Goal: Task Accomplishment & Management: Complete application form

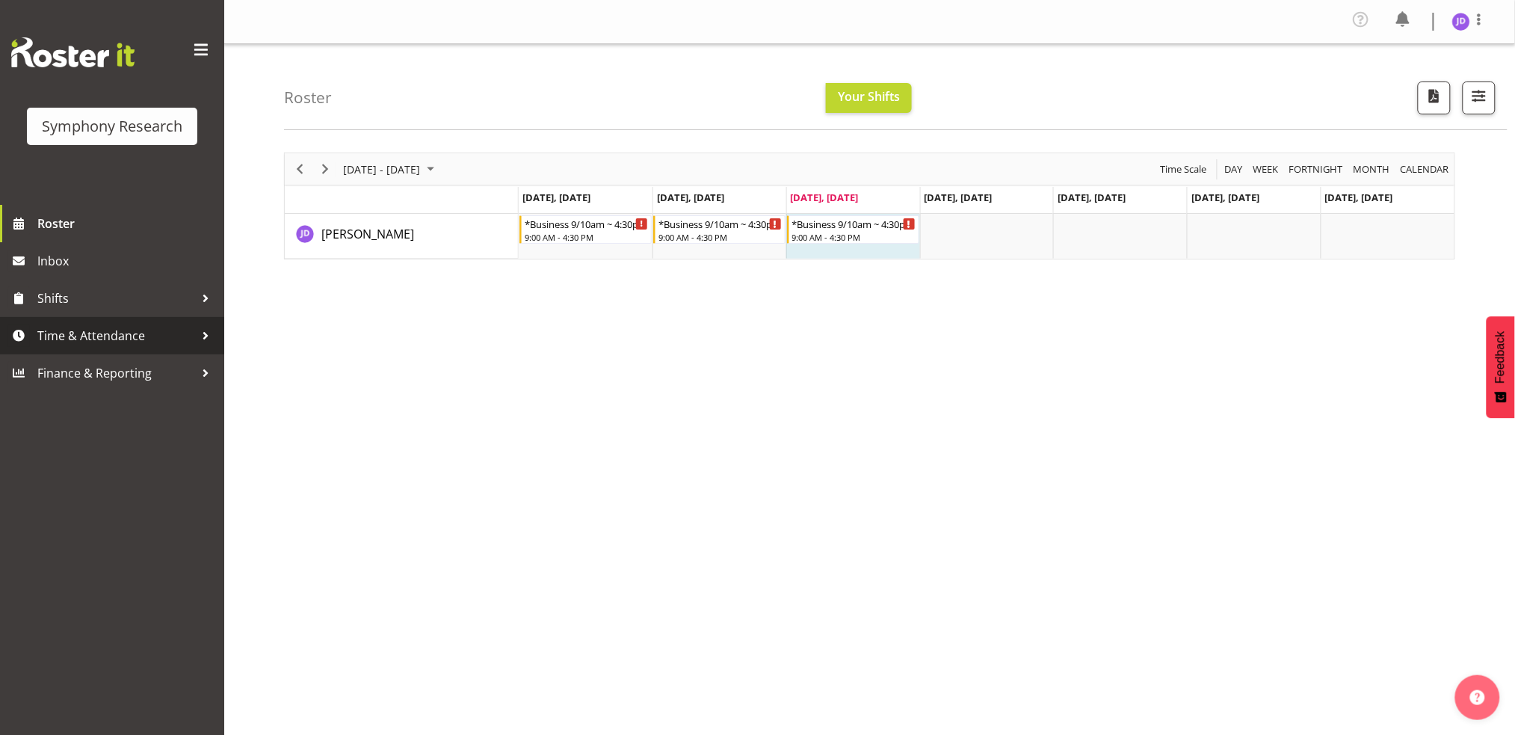
click at [100, 339] on span "Time & Attendance" at bounding box center [115, 335] width 157 height 22
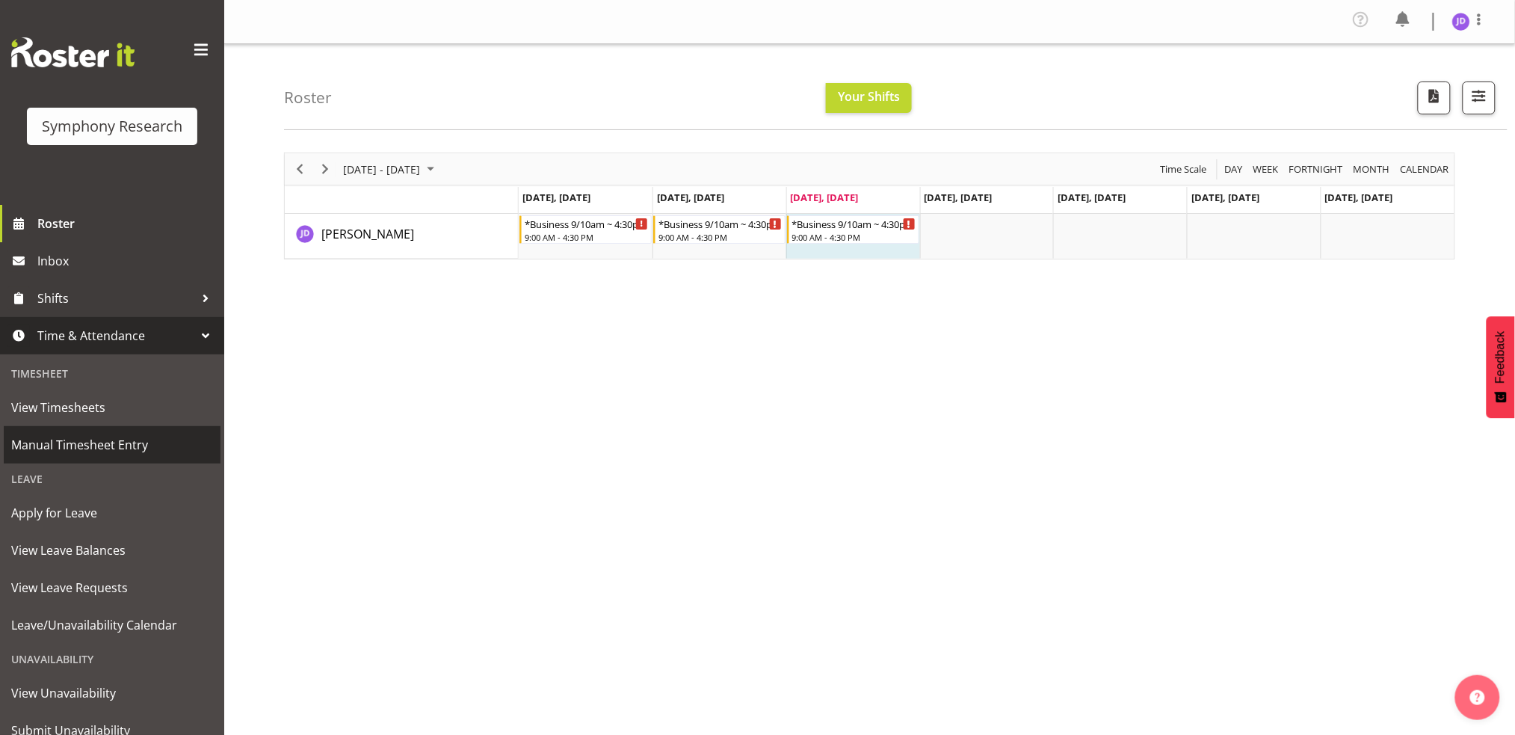
click at [82, 450] on span "Manual Timesheet Entry" at bounding box center [112, 444] width 202 height 22
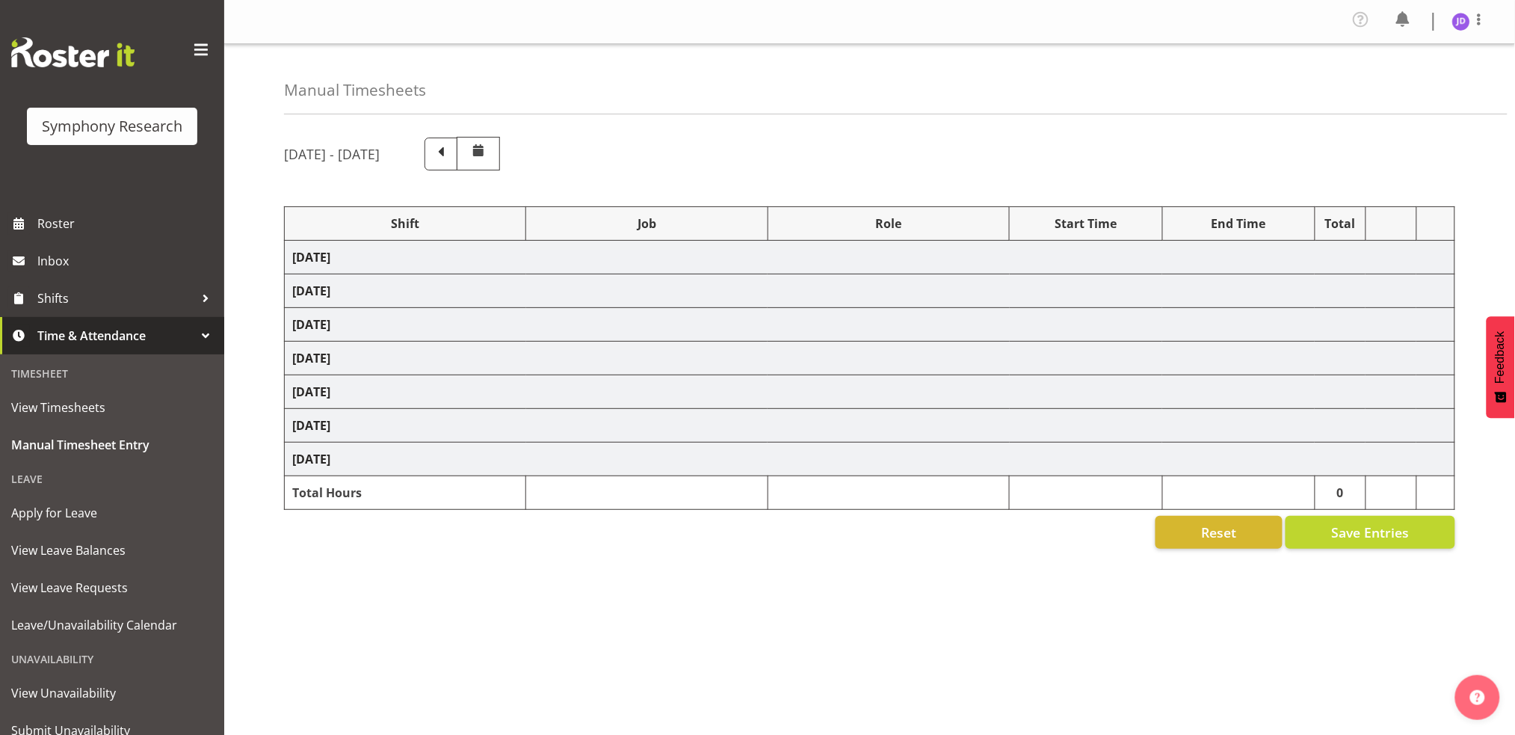
select select "26078"
select select "10242"
select select "26078"
select select "10242"
select select "47"
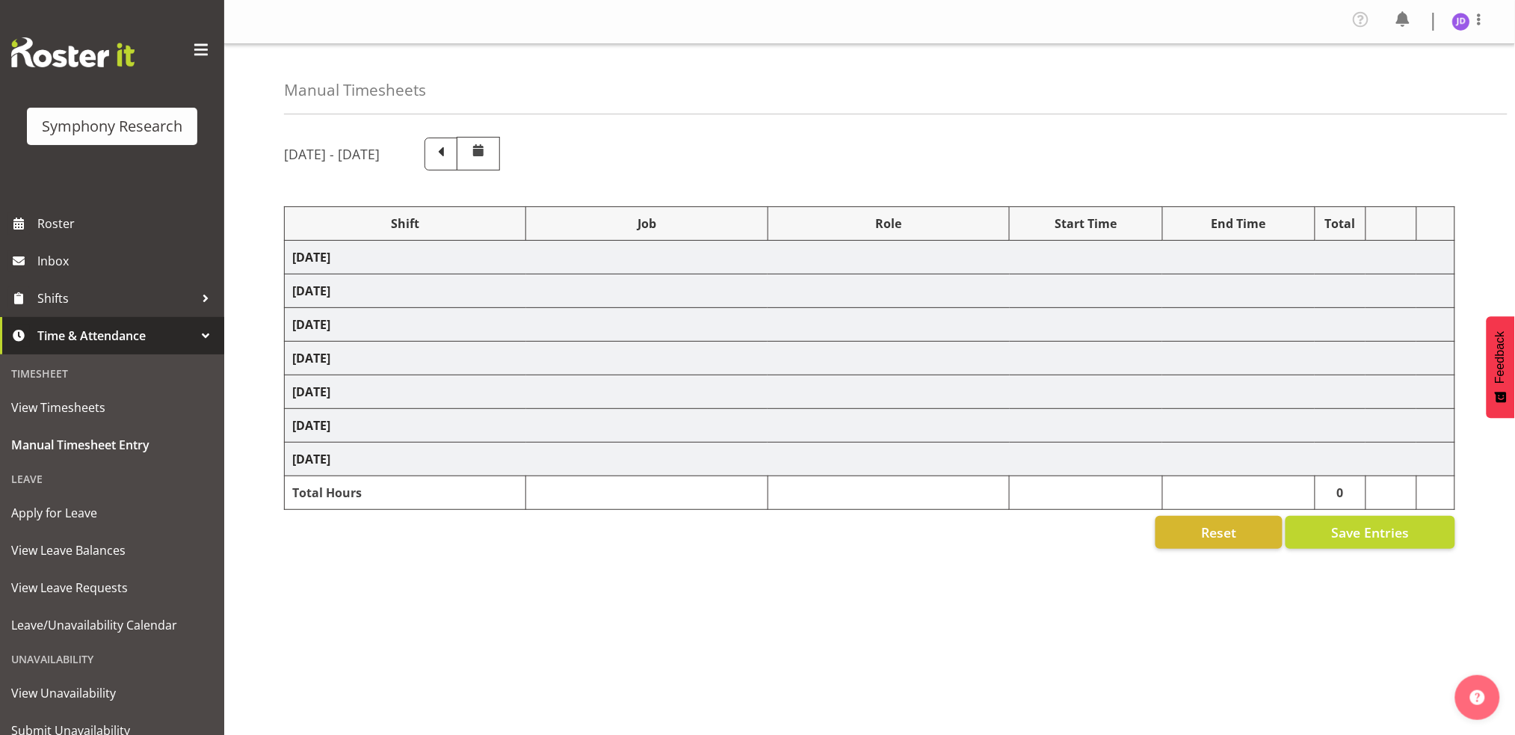
select select "26078"
select select "10242"
select select "47"
select select "26078"
select select "10242"
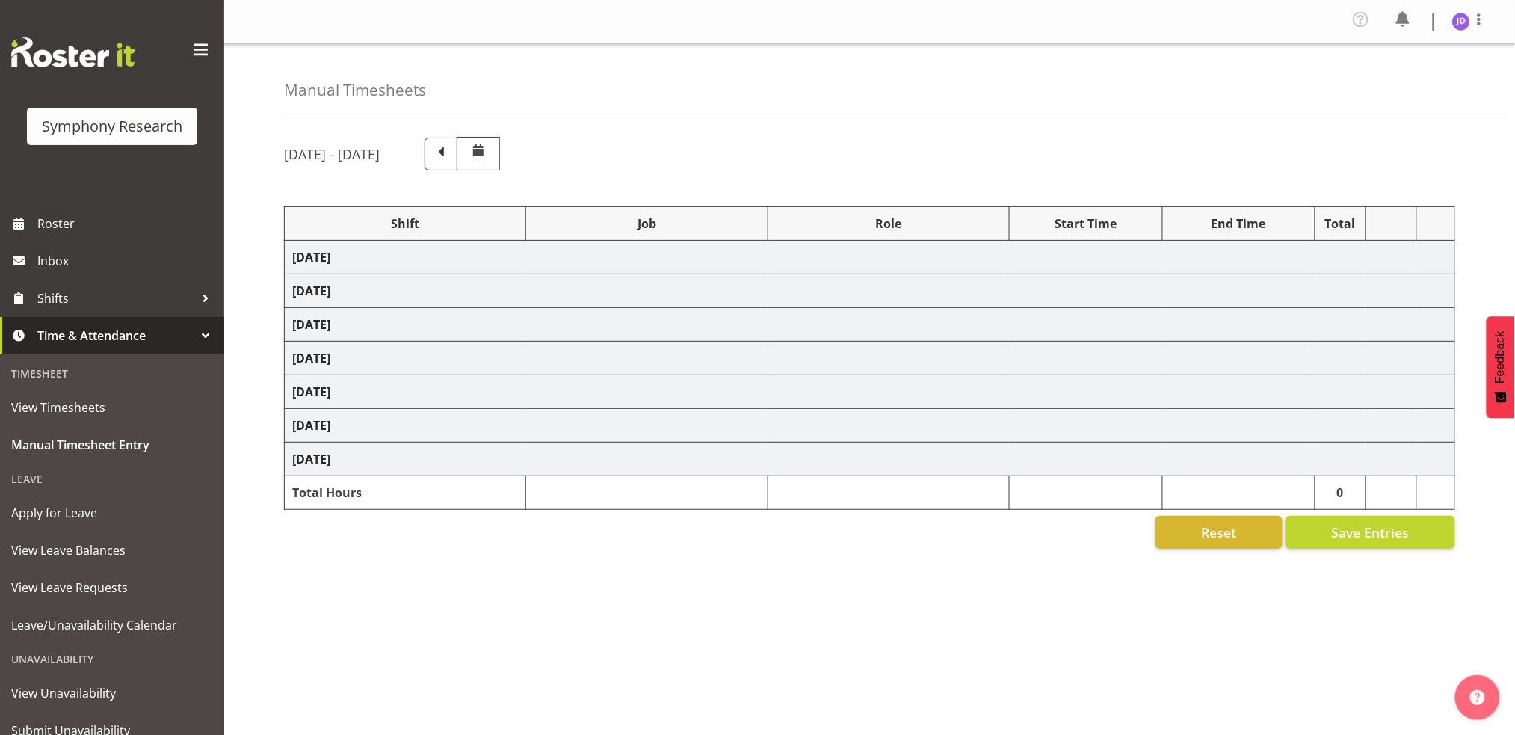
select select "26078"
select select "10242"
select select "47"
select select "26078"
select select "10242"
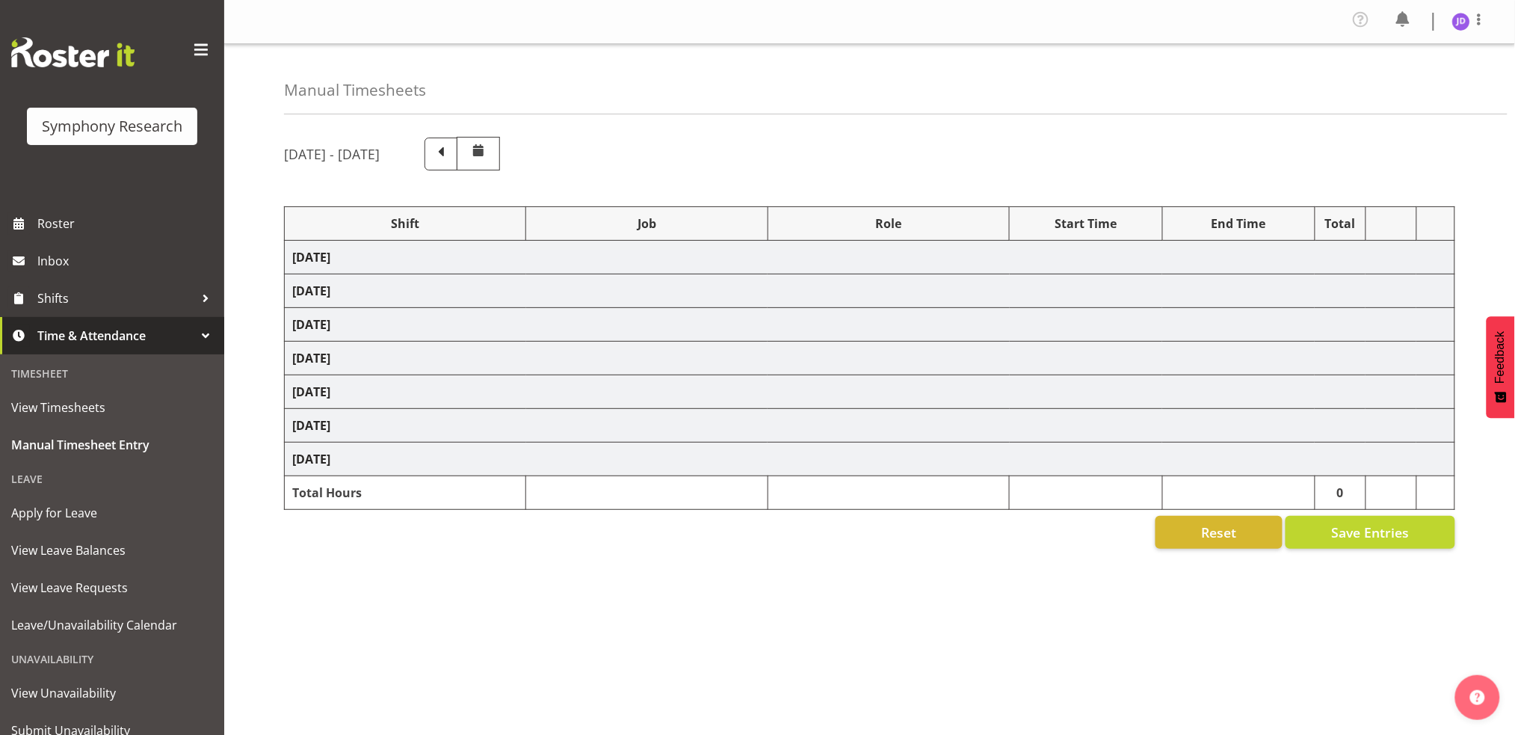
select select "47"
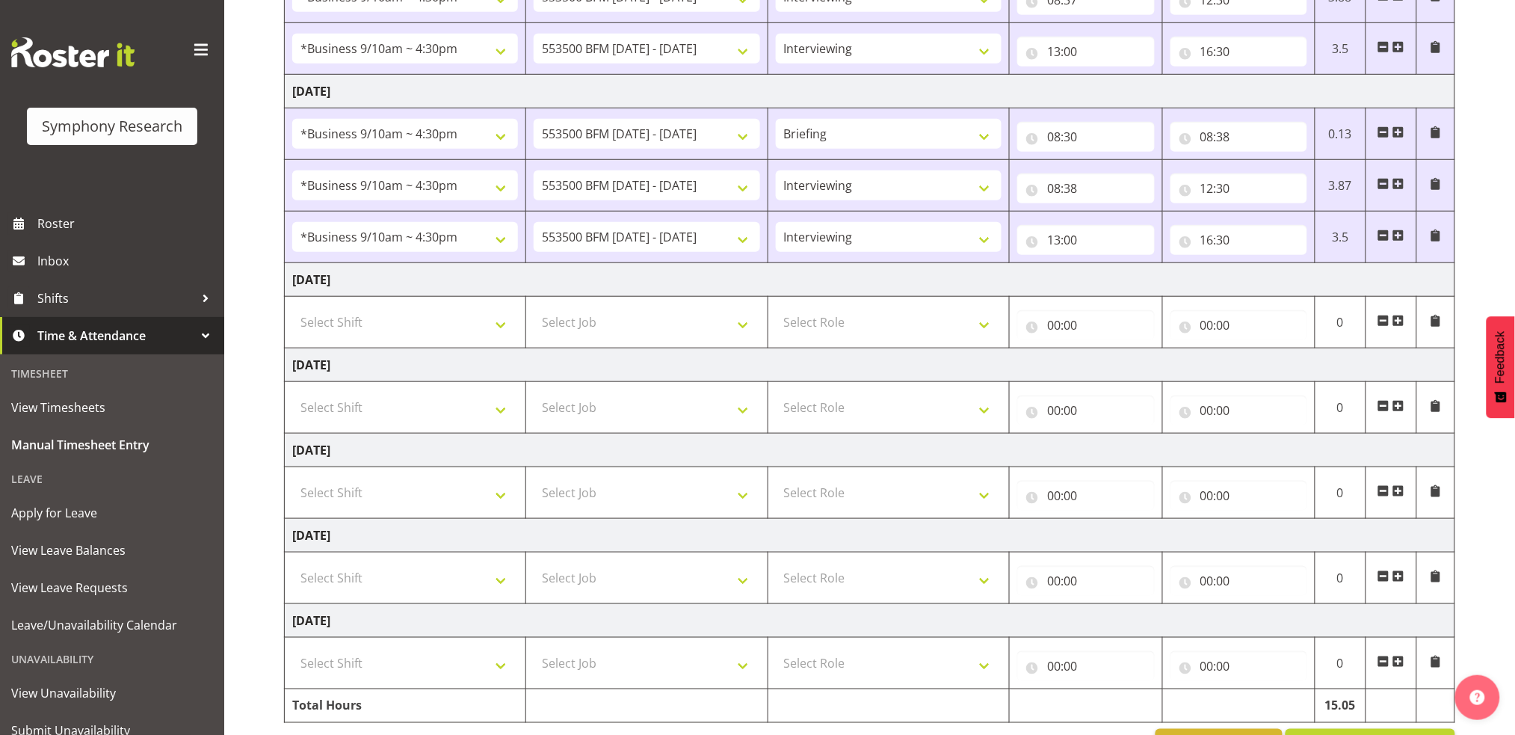
scroll to position [408, 0]
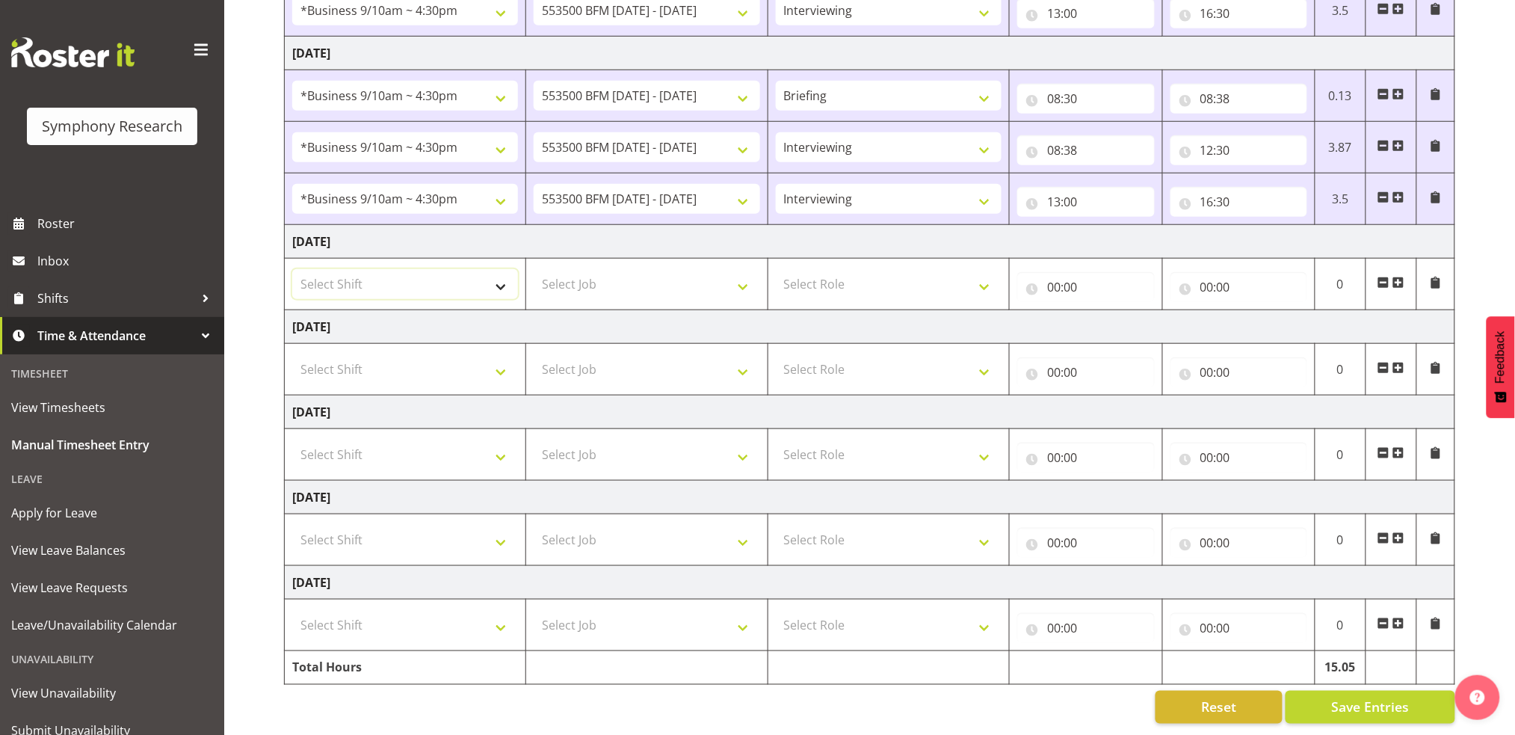
click at [505, 276] on select "Select Shift !!Weekend Residential (Roster IT Shift Label) *Business 9/10am ~ 4…" at bounding box center [405, 284] width 226 height 30
select select "26078"
click at [292, 269] on select "Select Shift !!Weekend Residential (Roster IT Shift Label) *Business 9/10am ~ 4…" at bounding box center [405, 284] width 226 height 30
click at [738, 277] on select "Select Job 550060 IF Admin 553492 World Poll Aus Wave 2 Main 2025 553493 World …" at bounding box center [647, 284] width 226 height 30
select select "10242"
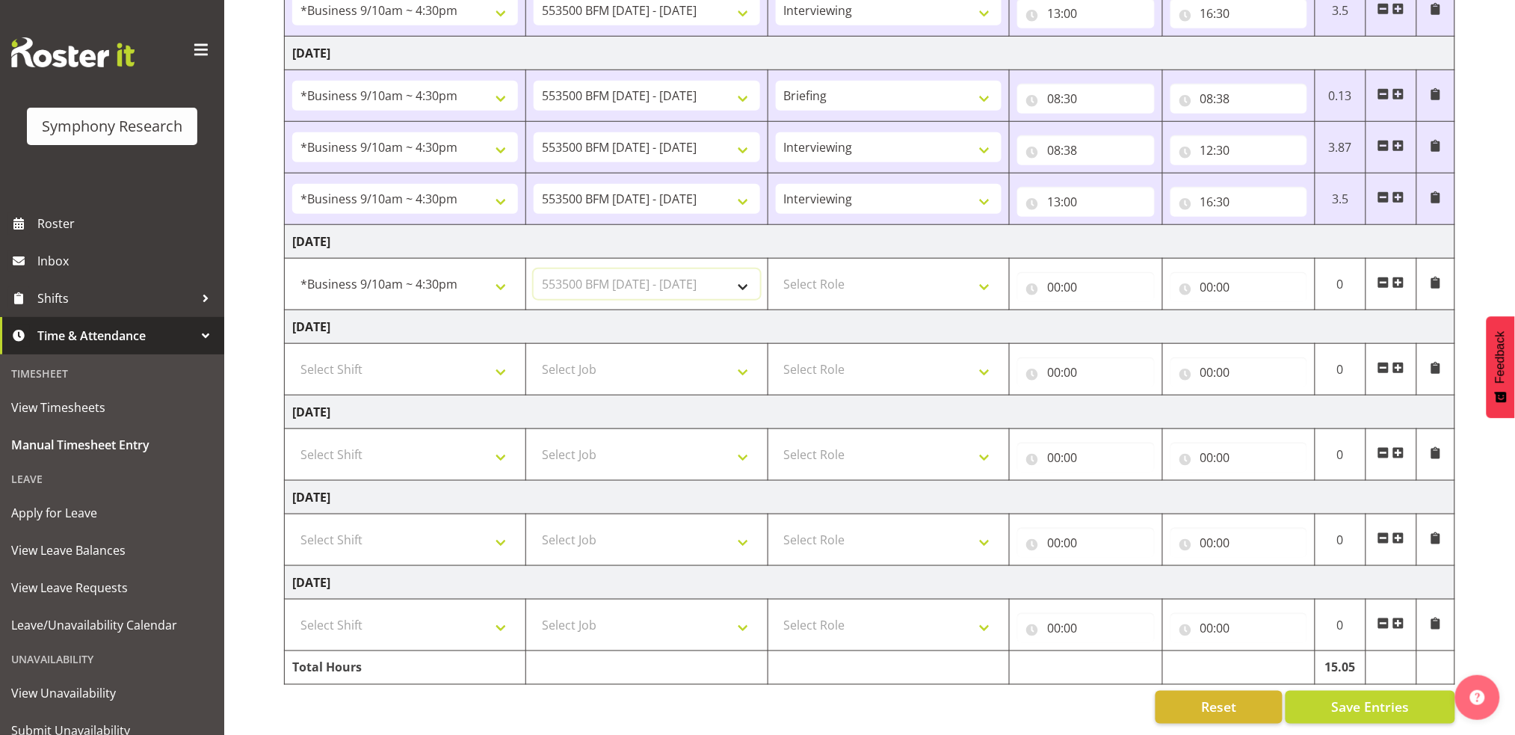
click at [534, 269] on select "Select Job 550060 IF Admin 553492 World Poll Aus Wave 2 Main 2025 553493 World …" at bounding box center [647, 284] width 226 height 30
click at [985, 274] on select "Select Role Briefing Interviewing" at bounding box center [889, 284] width 226 height 30
select select "297"
click at [776, 269] on select "Select Role Briefing Interviewing" at bounding box center [889, 284] width 226 height 30
drag, startPoint x: 1049, startPoint y: 268, endPoint x: 1066, endPoint y: 278, distance: 20.4
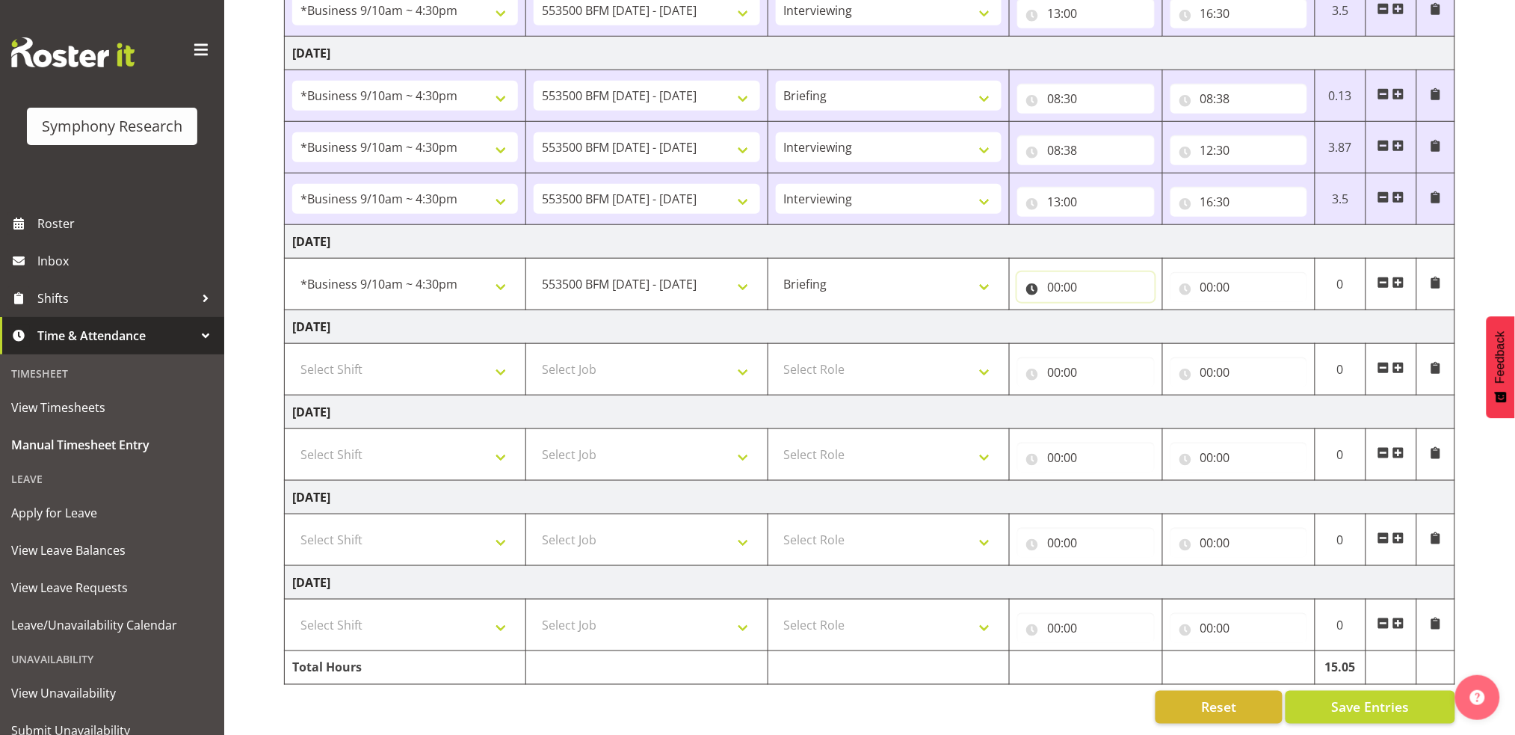
click at [1048, 272] on input "00:00" at bounding box center [1085, 287] width 137 height 30
click at [1119, 311] on select "00 01 02 03 04 05 06 07 08 09 10 11 12 13 14 15 16 17 18 19 20 21 22 23" at bounding box center [1119, 326] width 34 height 30
select select "8"
click at [1102, 311] on select "00 01 02 03 04 05 06 07 08 09 10 11 12 13 14 15 16 17 18 19 20 21 22 23" at bounding box center [1119, 326] width 34 height 30
type input "08:00"
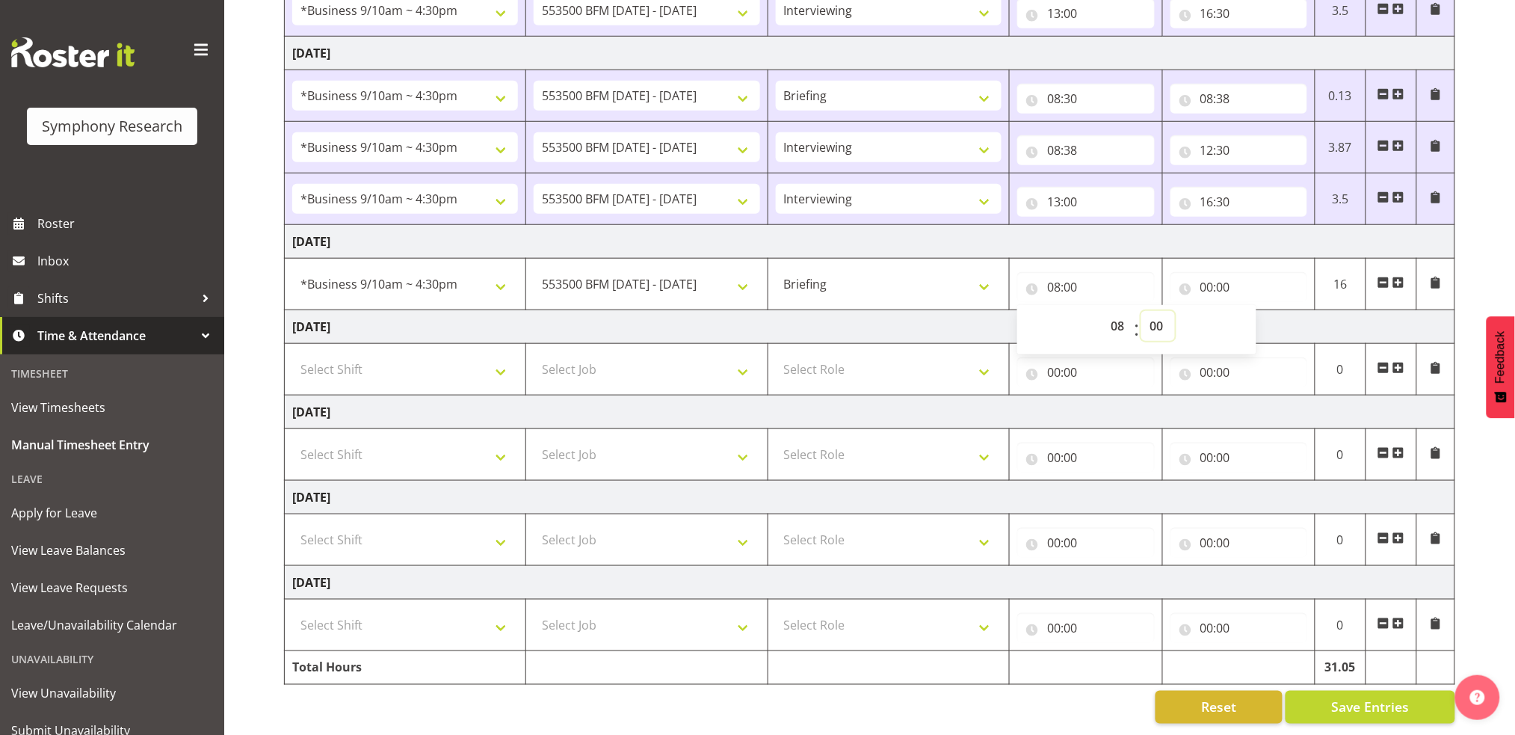
click at [1160, 311] on select "00 01 02 03 04 05 06 07 08 09 10 11 12 13 14 15 16 17 18 19 20 21 22 23 24 25 2…" at bounding box center [1158, 326] width 34 height 30
select select "27"
click at [1141, 311] on select "00 01 02 03 04 05 06 07 08 09 10 11 12 13 14 15 16 17 18 19 20 21 22 23 24 25 2…" at bounding box center [1158, 326] width 34 height 30
type input "08:27"
click at [1208, 272] on input "00:00" at bounding box center [1238, 287] width 137 height 30
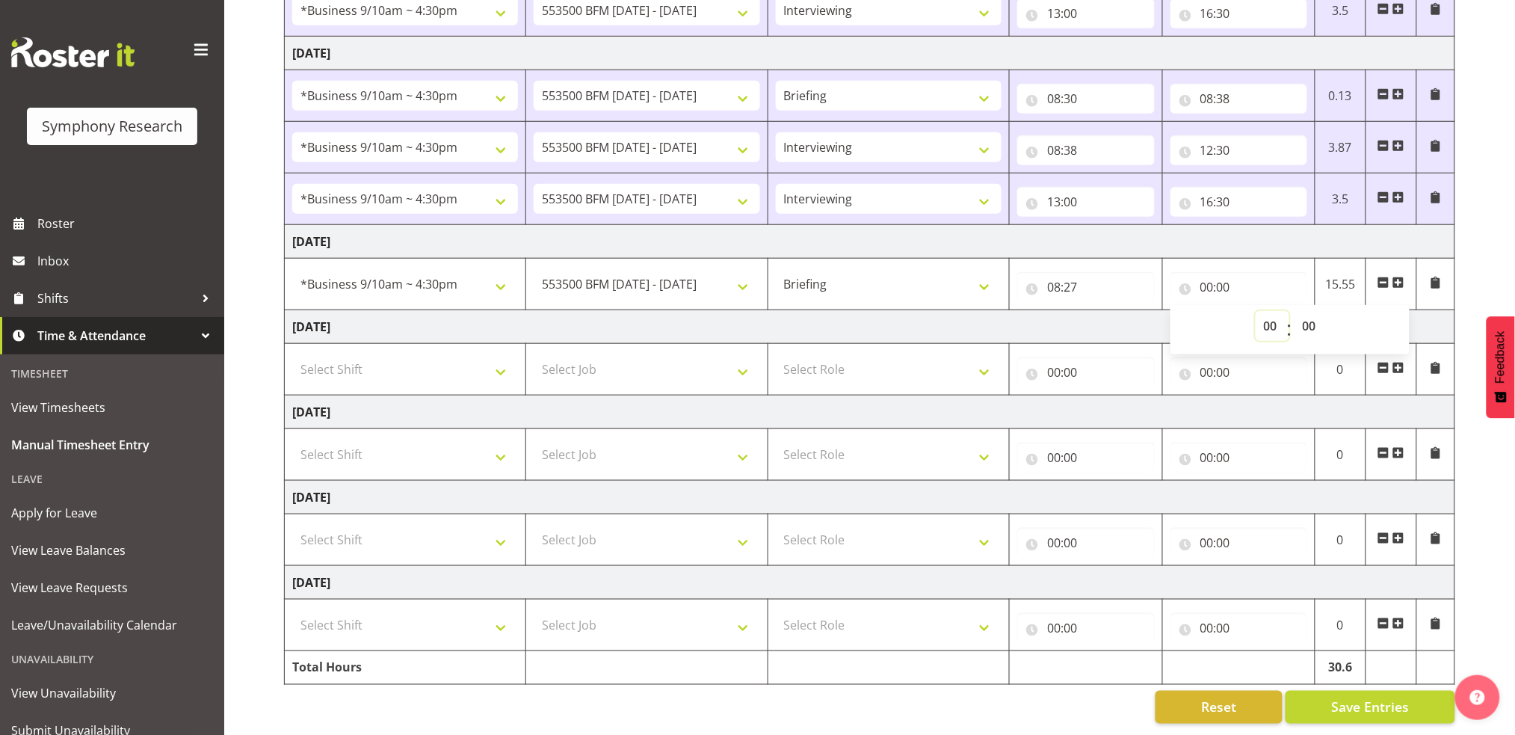
click at [1273, 311] on select "00 01 02 03 04 05 06 07 08 09 10 11 12 13 14 15 16 17 18 19 20 21 22 23" at bounding box center [1273, 326] width 34 height 30
select select "8"
click at [1256, 311] on select "00 01 02 03 04 05 06 07 08 09 10 11 12 13 14 15 16 17 18 19 20 21 22 23" at bounding box center [1273, 326] width 34 height 30
type input "08:00"
click at [1310, 311] on select "00 01 02 03 04 05 06 07 08 09 10 11 12 13 14 15 16 17 18 19 20 21 22 23 24 25 2…" at bounding box center [1311, 326] width 34 height 30
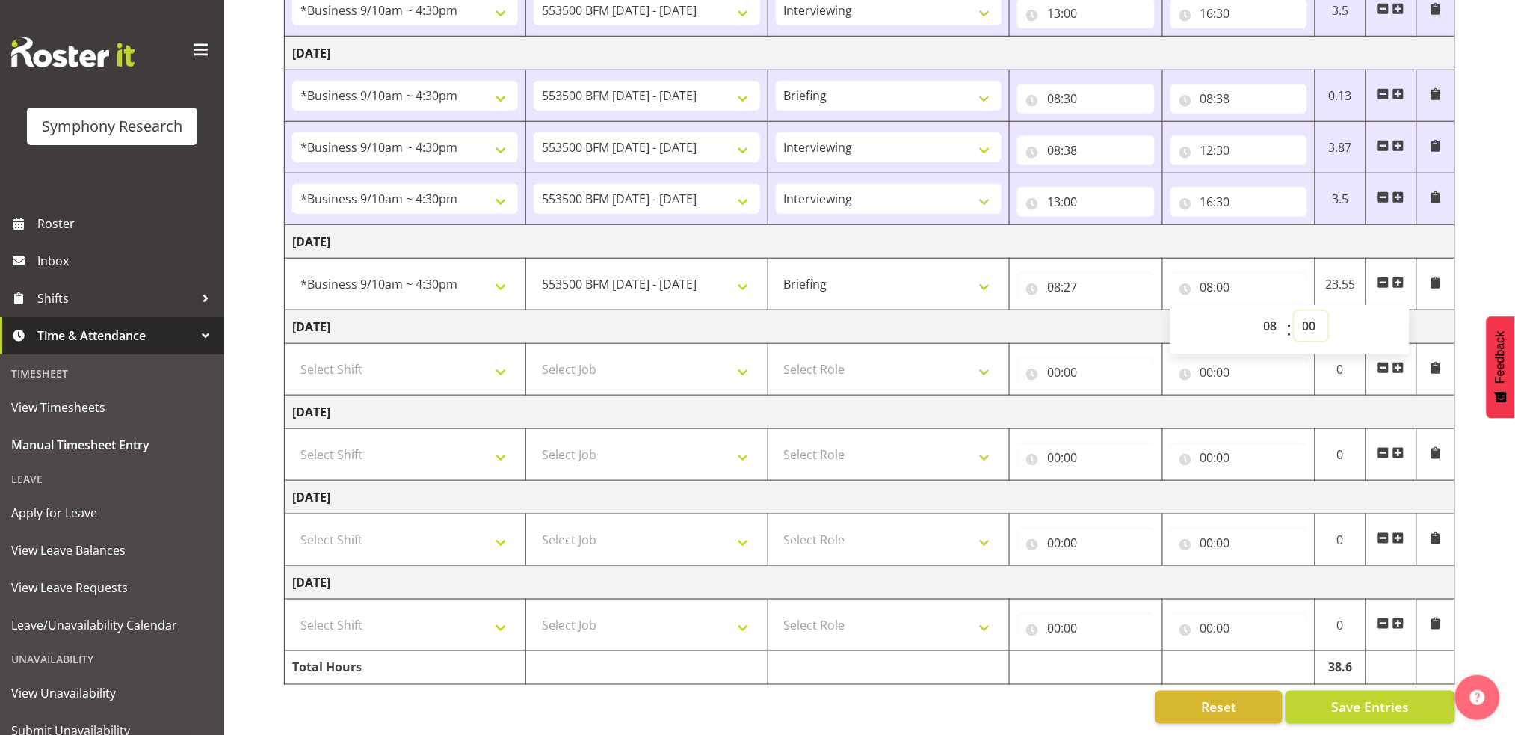
select select "34"
click at [1294, 311] on select "00 01 02 03 04 05 06 07 08 09 10 11 12 13 14 15 16 17 18 19 20 21 22 23 24 25 2…" at bounding box center [1311, 326] width 34 height 30
type input "08:34"
click at [1373, 697] on span "Save Entries" at bounding box center [1370, 706] width 78 height 19
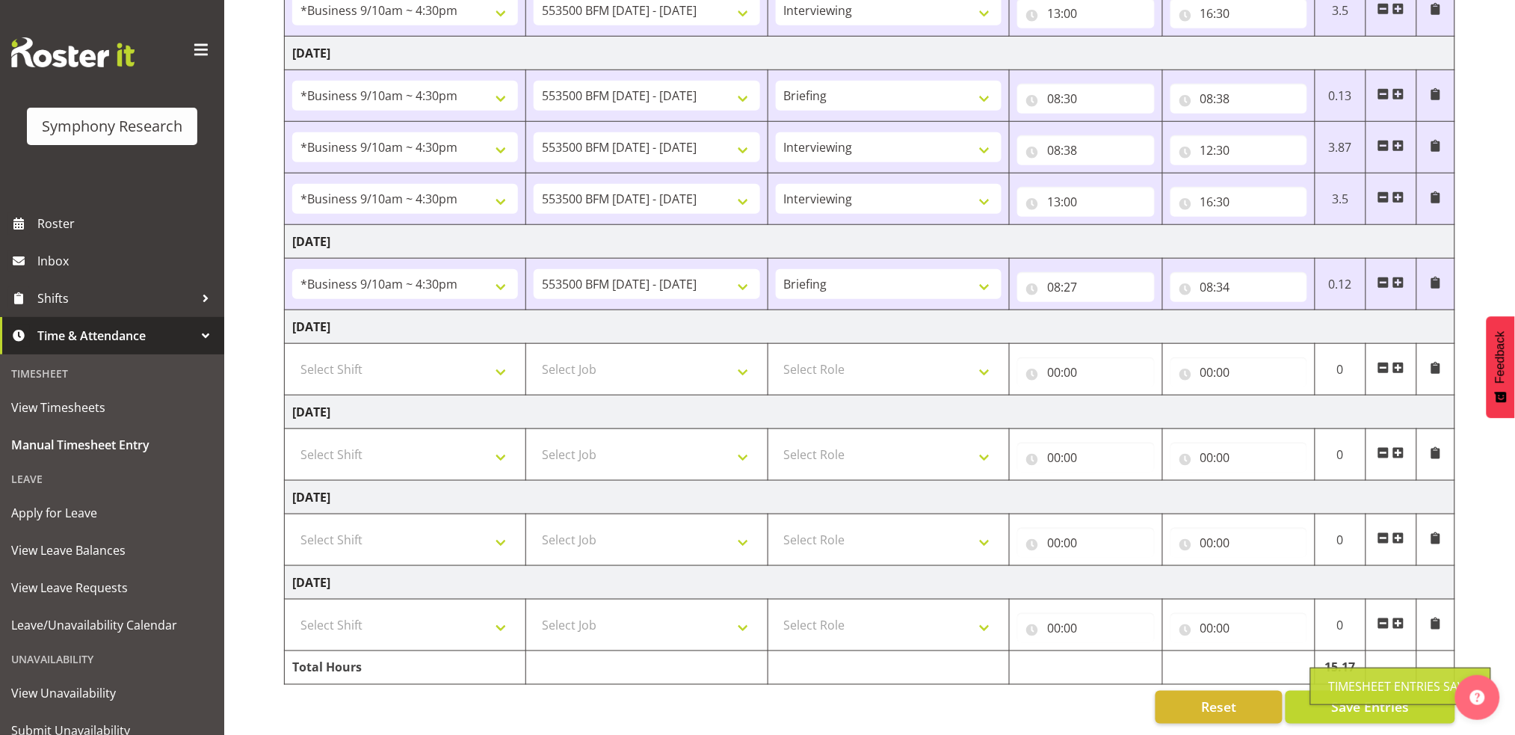
click at [1401, 277] on span at bounding box center [1398, 283] width 12 height 12
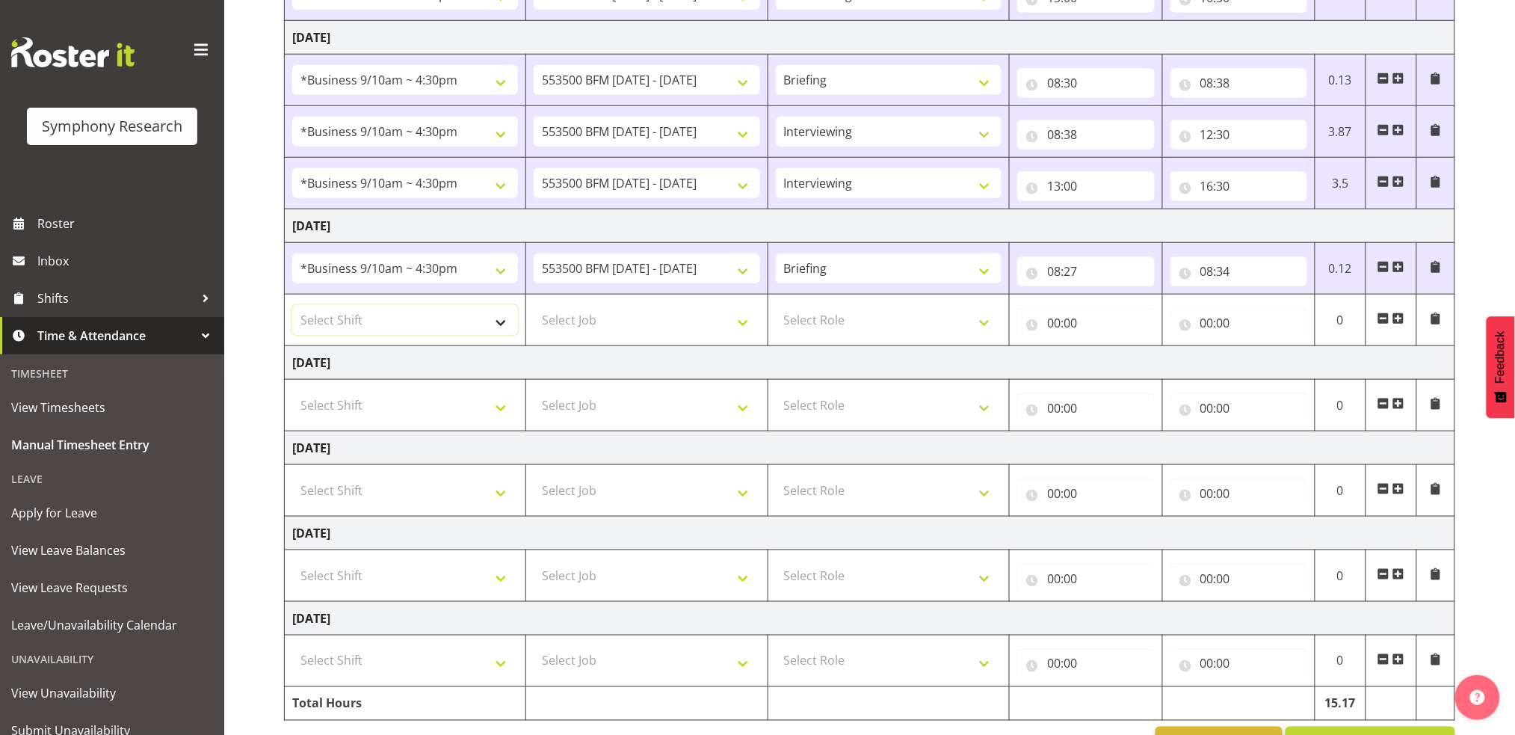
click at [504, 327] on select "Select Shift !!Weekend Residential (Roster IT Shift Label) *Business 9/10am ~ 4…" at bounding box center [405, 320] width 226 height 30
select select "26078"
click at [292, 305] on select "Select Shift !!Weekend Residential (Roster IT Shift Label) *Business 9/10am ~ 4…" at bounding box center [405, 320] width 226 height 30
click at [741, 322] on select "Select Job 550060 IF Admin 553492 World Poll Aus Wave 2 Main 2025 553493 World …" at bounding box center [647, 320] width 226 height 30
select select "10242"
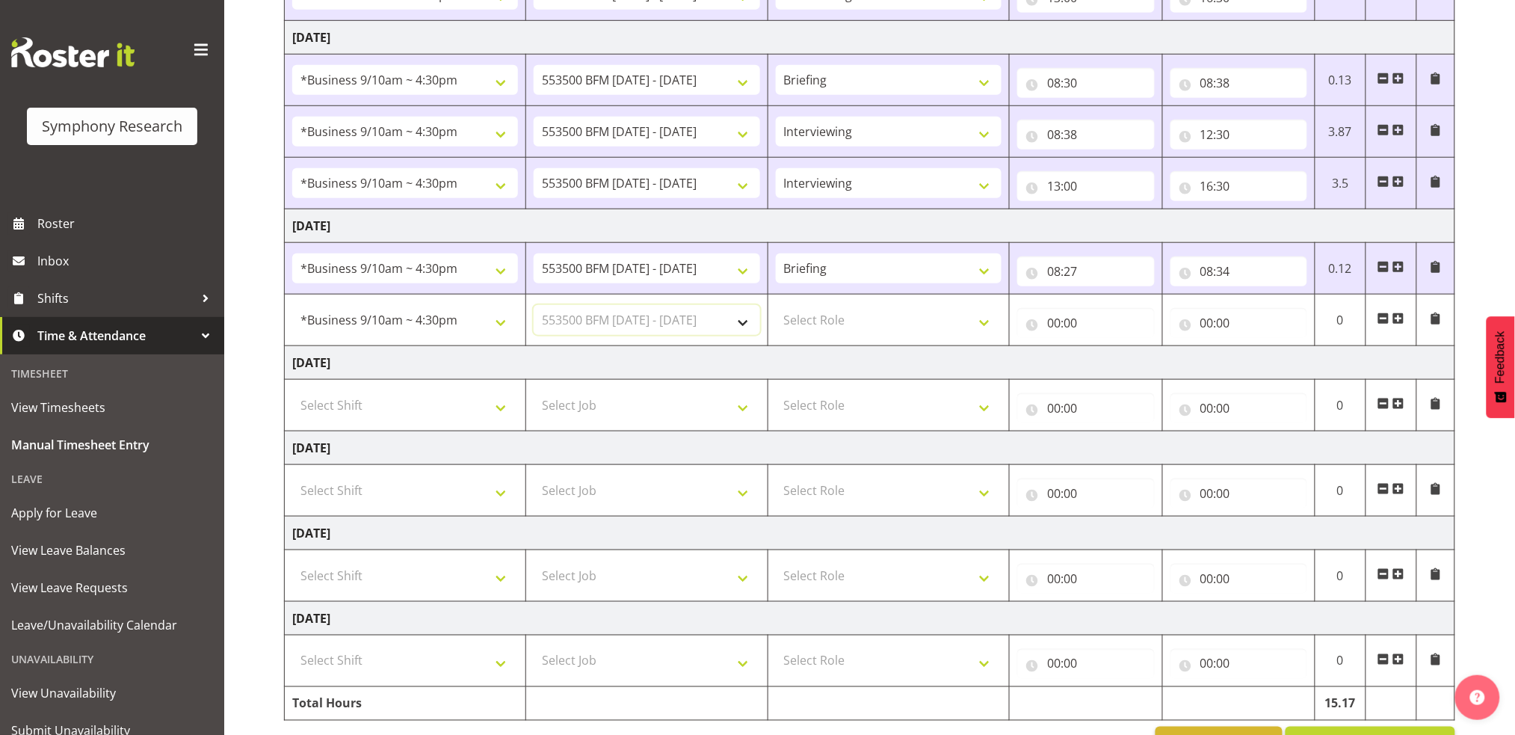
click at [534, 305] on select "Select Job 550060 IF Admin 553492 World Poll Aus Wave 2 Main 2025 553493 World …" at bounding box center [647, 320] width 226 height 30
click at [987, 326] on select "Select Role Briefing Interviewing" at bounding box center [889, 320] width 226 height 30
select select "47"
click at [776, 305] on select "Select Role Briefing Interviewing" at bounding box center [889, 320] width 226 height 30
click at [1047, 320] on input "00:00" at bounding box center [1085, 323] width 137 height 30
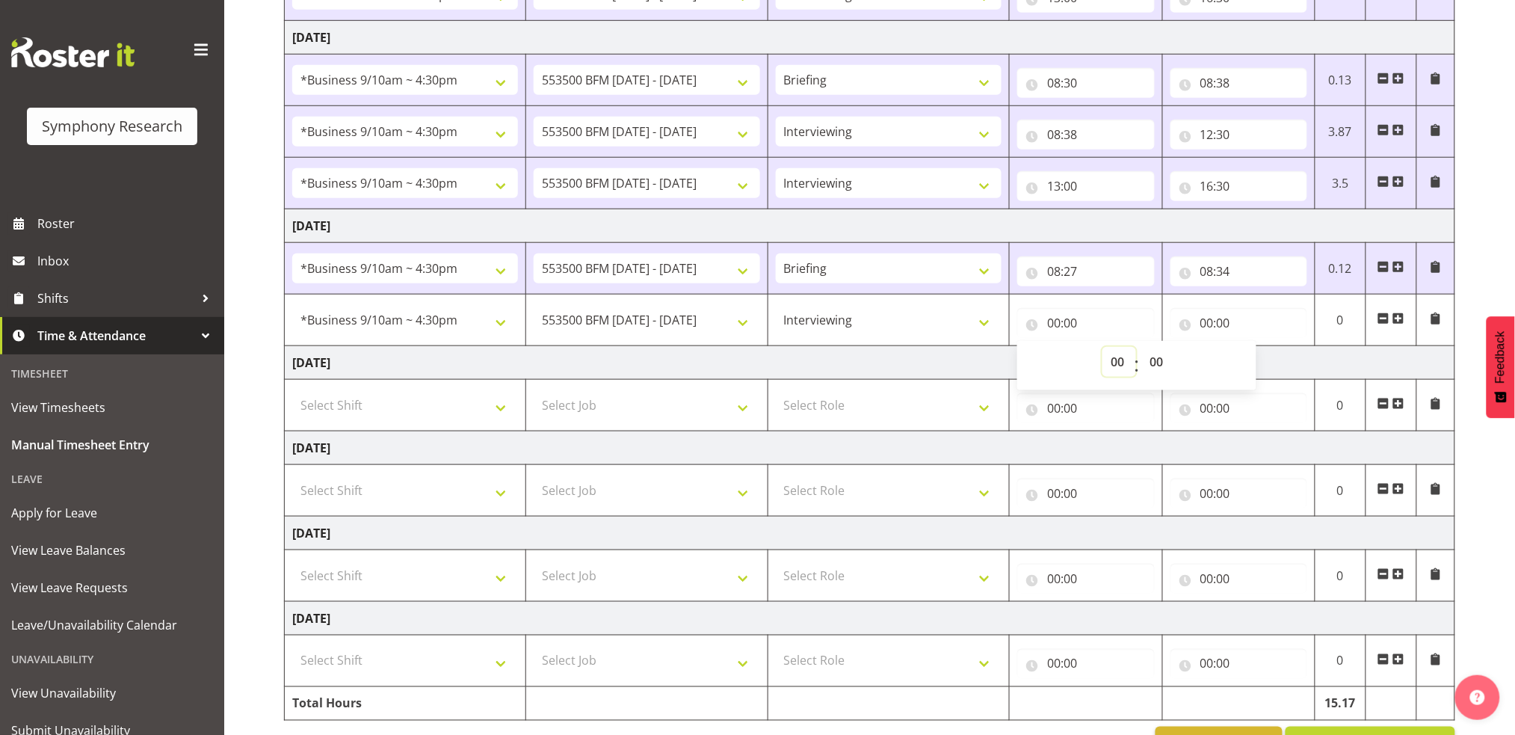
click at [1114, 356] on select "00 01 02 03 04 05 06 07 08 09 10 11 12 13 14 15 16 17 18 19 20 21 22 23" at bounding box center [1119, 362] width 34 height 30
select select "8"
click at [1102, 347] on select "00 01 02 03 04 05 06 07 08 09 10 11 12 13 14 15 16 17 18 19 20 21 22 23" at bounding box center [1119, 362] width 34 height 30
type input "08:00"
click at [1156, 351] on select "00 01 02 03 04 05 06 07 08 09 10 11 12 13 14 15 16 17 18 19 20 21 22 23 24 25 2…" at bounding box center [1158, 362] width 34 height 30
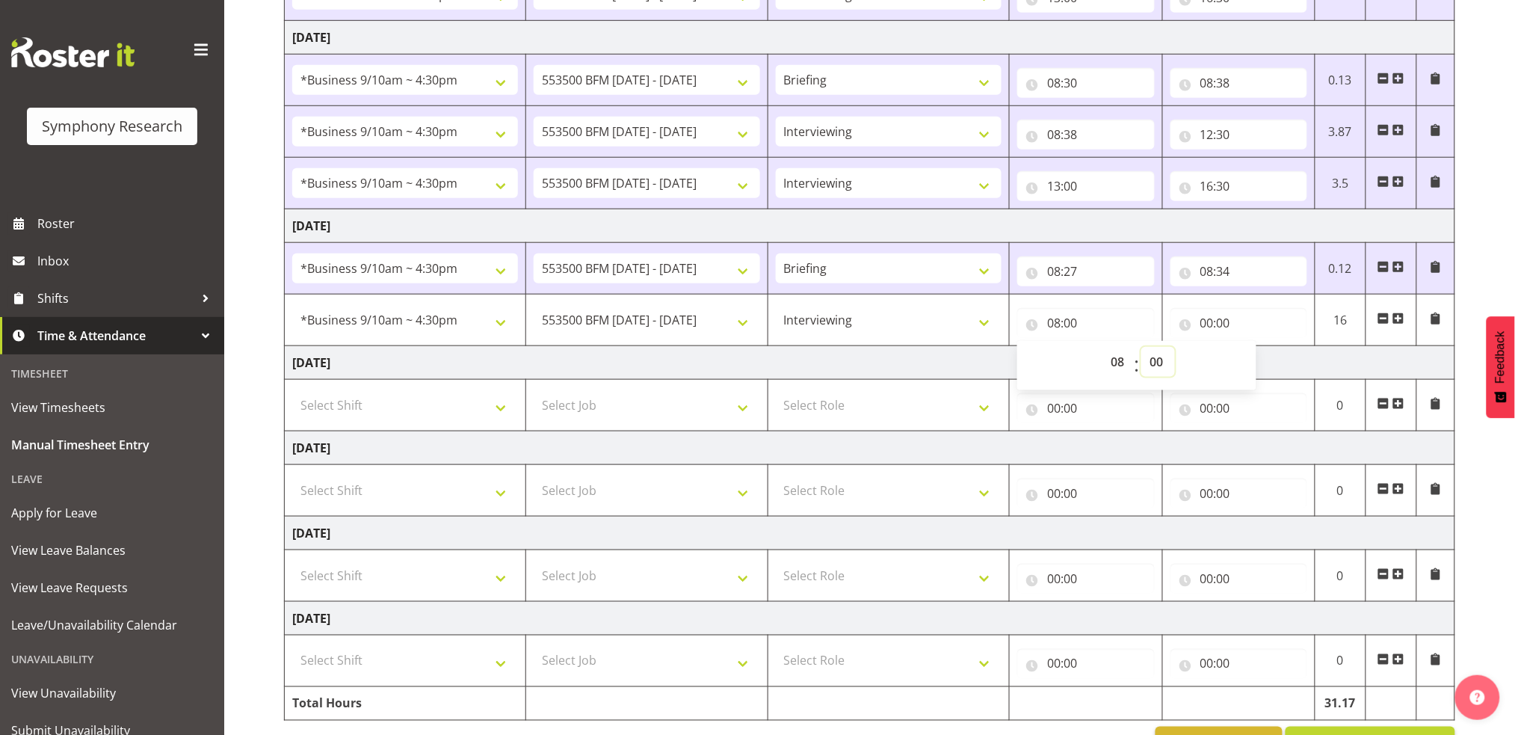
select select "34"
click at [1141, 347] on select "00 01 02 03 04 05 06 07 08 09 10 11 12 13 14 15 16 17 18 19 20 21 22 23 24 25 2…" at bounding box center [1158, 362] width 34 height 30
type input "08:34"
click at [1204, 322] on input "00:00" at bounding box center [1238, 323] width 137 height 30
click at [1268, 357] on select "00 01 02 03 04 05 06 07 08 09 10 11 12 13 14 15 16 17 18 19 20 21 22 23" at bounding box center [1273, 362] width 34 height 30
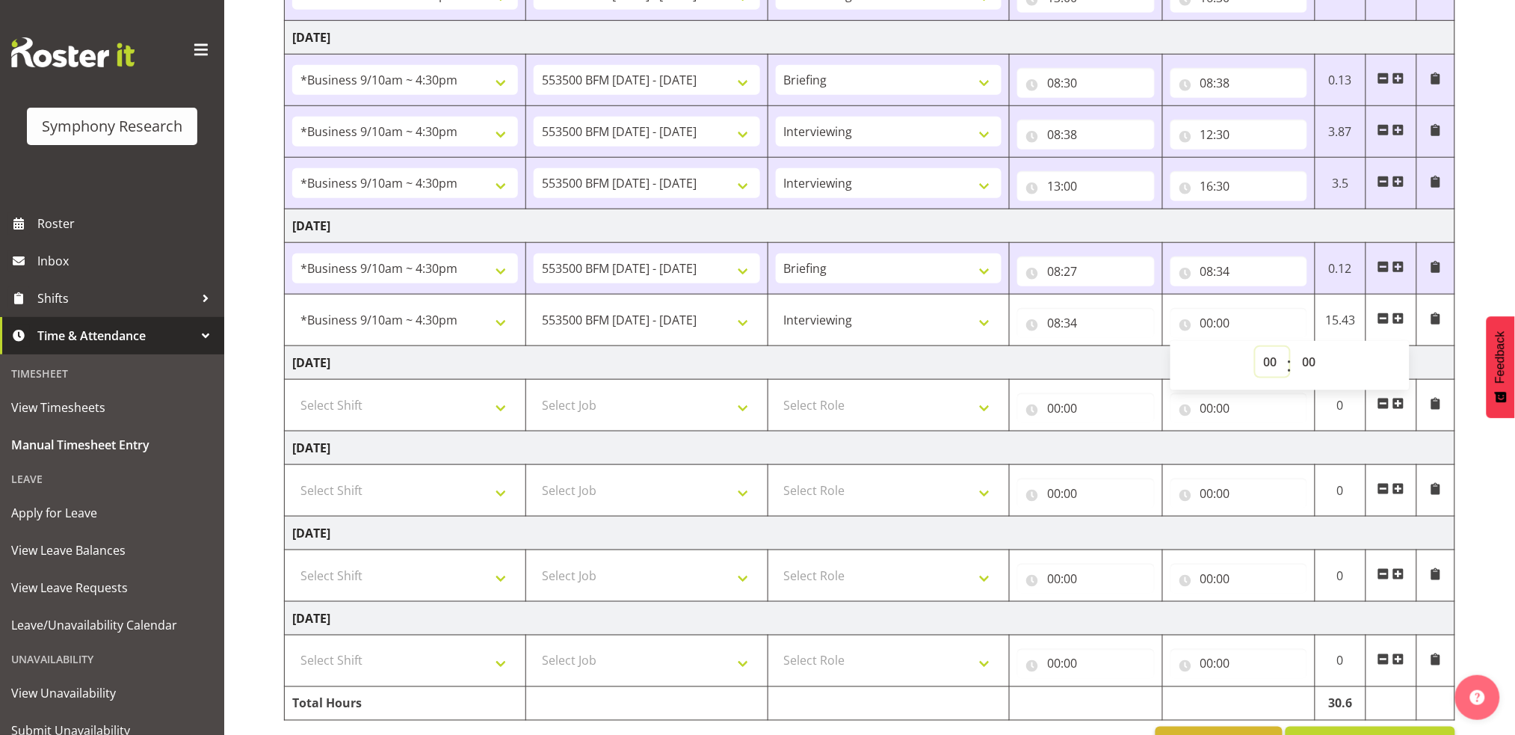
select select "12"
click at [1256, 347] on select "00 01 02 03 04 05 06 07 08 09 10 11 12 13 14 15 16 17 18 19 20 21 22 23" at bounding box center [1273, 362] width 34 height 30
type input "12:00"
click at [1312, 358] on select "00 01 02 03 04 05 06 07 08 09 10 11 12 13 14 15 16 17 18 19 20 21 22 23 24 25 2…" at bounding box center [1311, 362] width 34 height 30
select select "36"
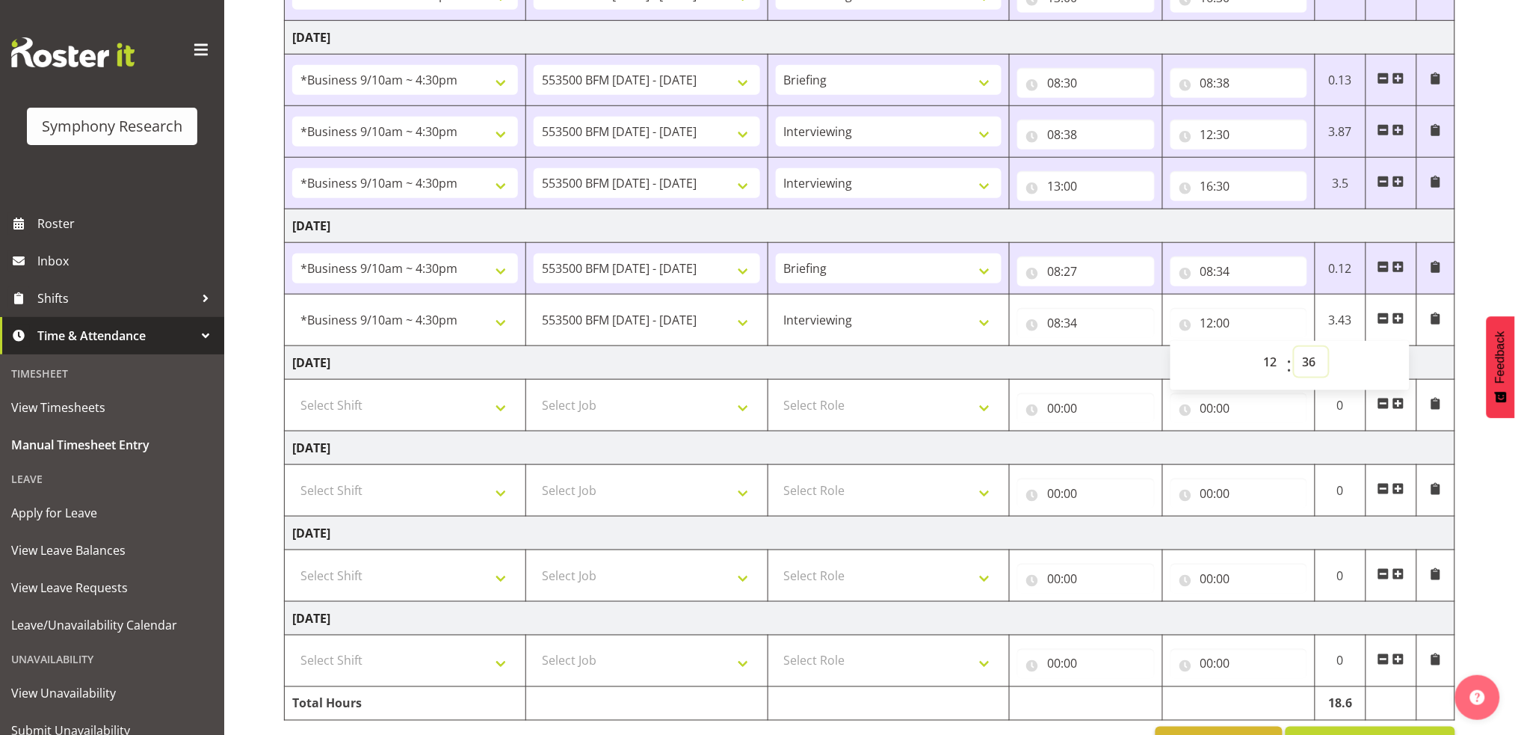
click at [1294, 347] on select "00 01 02 03 04 05 06 07 08 09 10 11 12 13 14 15 16 17 18 19 20 21 22 23 24 25 2…" at bounding box center [1311, 362] width 34 height 30
type input "12:36"
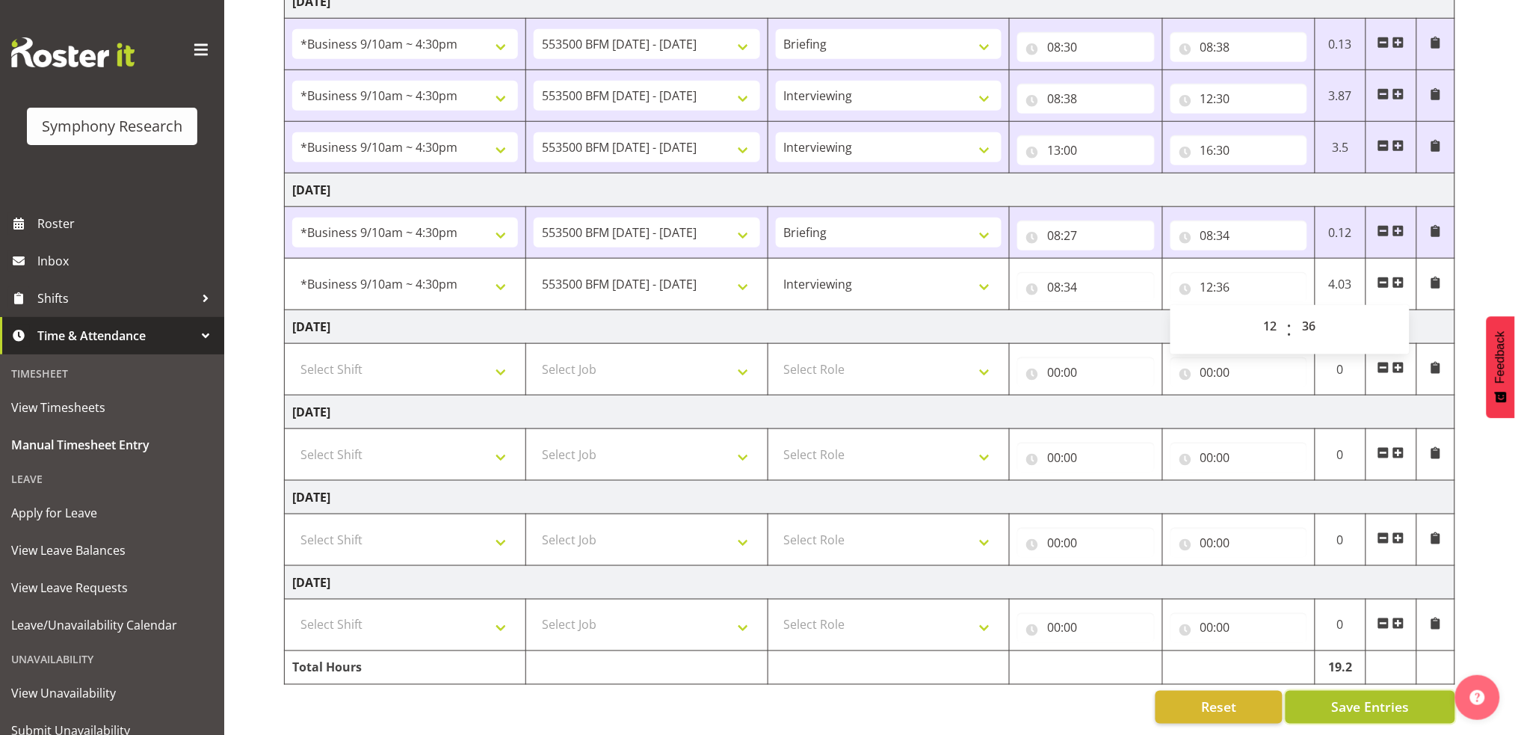
click at [1395, 691] on button "Save Entries" at bounding box center [1370, 707] width 170 height 33
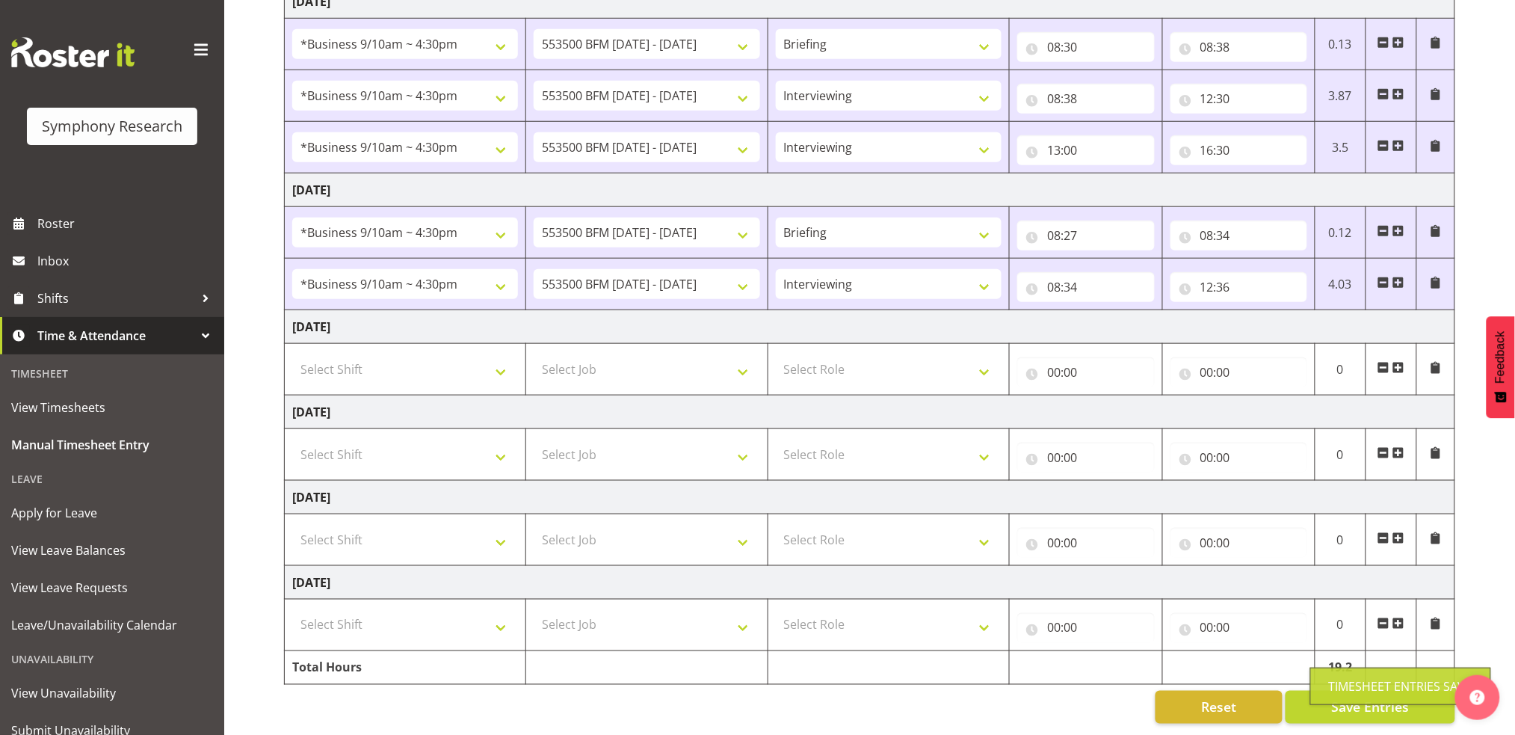
click at [1401, 276] on span at bounding box center [1398, 284] width 12 height 16
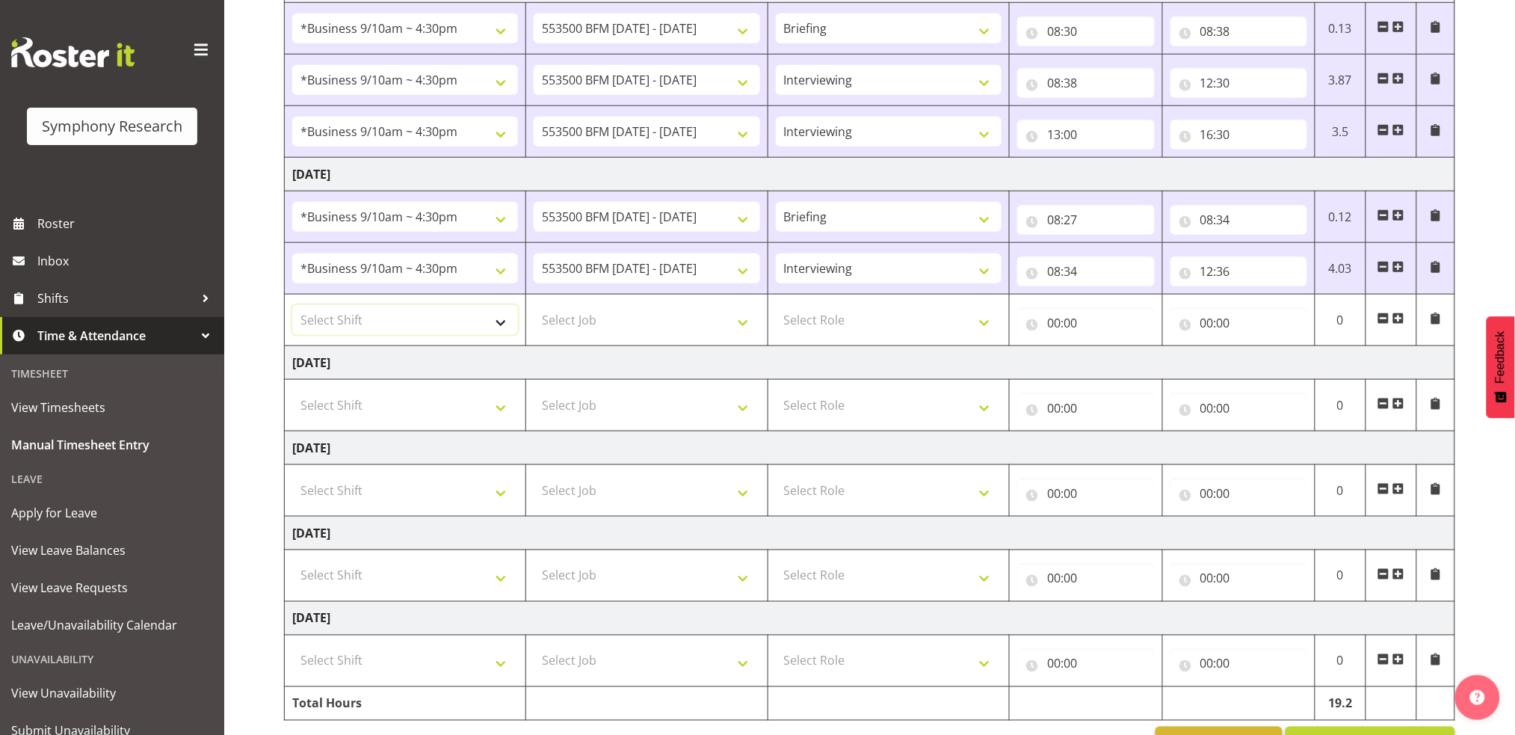
click at [501, 323] on select "Select Shift !!Weekend Residential (Roster IT Shift Label) *Business 9/10am ~ 4…" at bounding box center [405, 320] width 226 height 30
select select "26078"
click at [292, 305] on select "Select Shift !!Weekend Residential (Roster IT Shift Label) *Business 9/10am ~ 4…" at bounding box center [405, 320] width 226 height 30
click at [745, 323] on select "Select Job 550060 IF Admin 553492 World Poll Aus Wave 2 Main 2025 553493 World …" at bounding box center [647, 320] width 226 height 30
select select "10242"
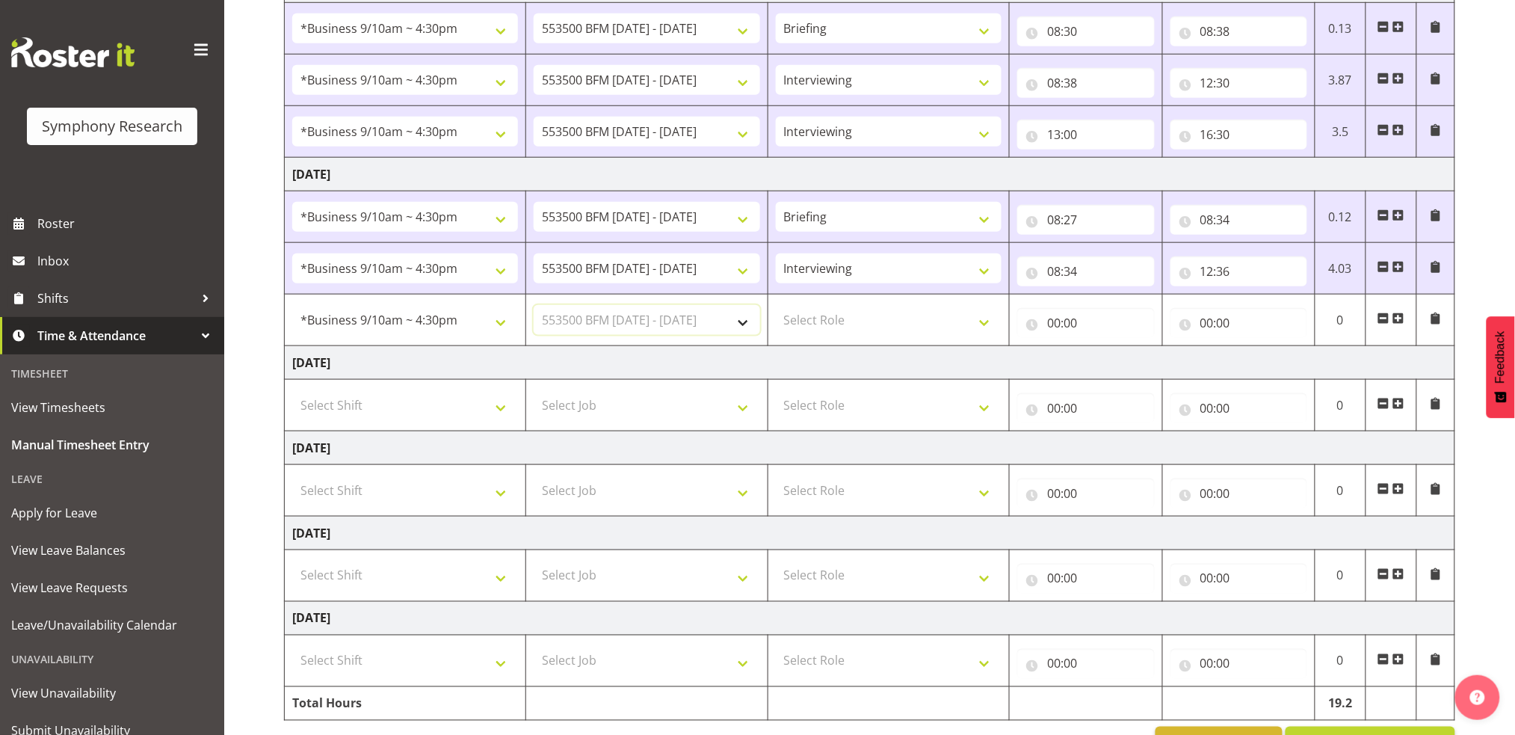
click at [534, 305] on select "Select Job 550060 IF Admin 553492 World Poll Aus Wave 2 Main 2025 553493 World …" at bounding box center [647, 320] width 226 height 30
click at [991, 322] on select "Select Role Briefing Interviewing" at bounding box center [889, 320] width 226 height 30
select select "47"
click at [776, 305] on select "Select Role Briefing Interviewing" at bounding box center [889, 320] width 226 height 30
click at [1051, 321] on input "00:00" at bounding box center [1085, 323] width 137 height 30
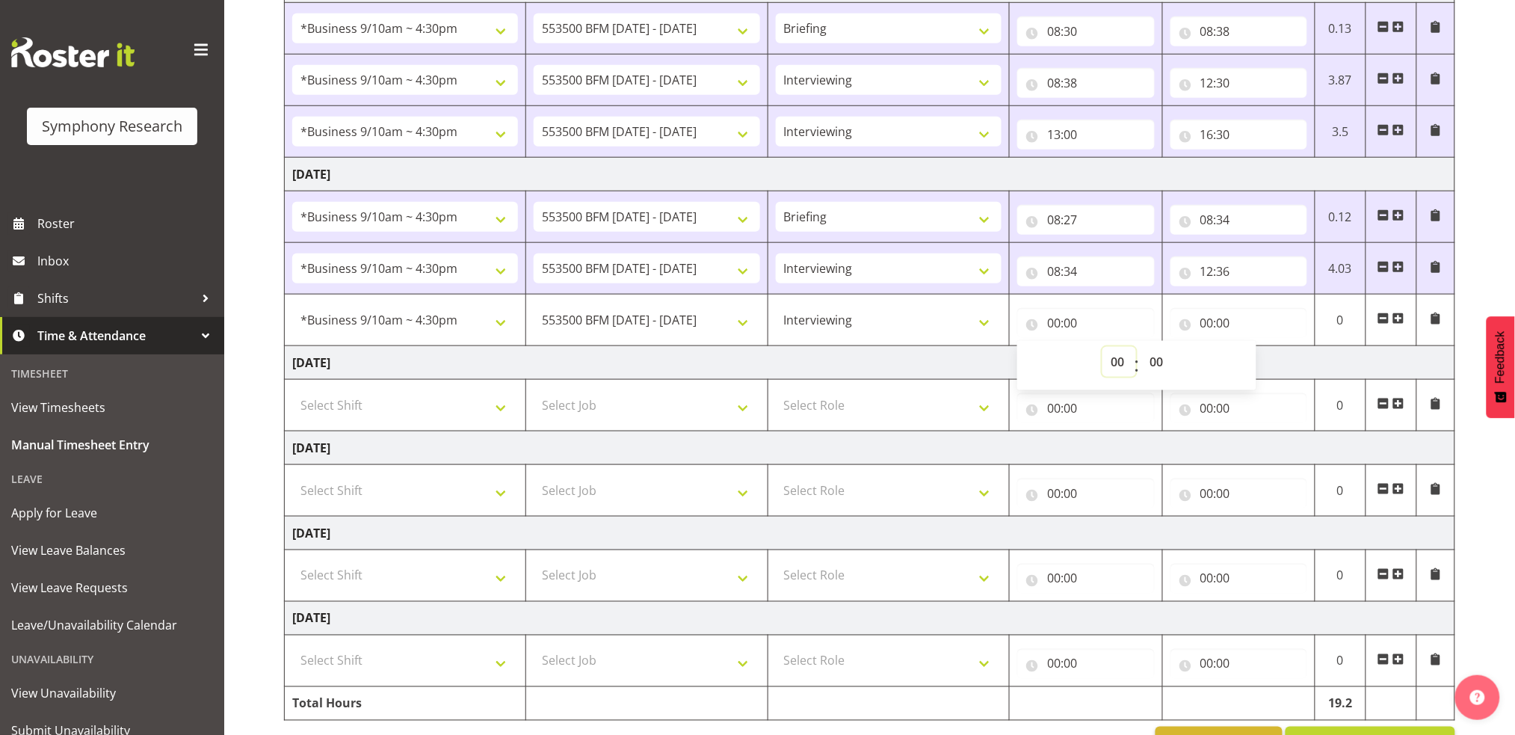
click at [1113, 357] on select "00 01 02 03 04 05 06 07 08 09 10 11 12 13 14 15 16 17 18 19 20 21 22 23" at bounding box center [1119, 362] width 34 height 30
select select "13"
click at [1102, 347] on select "00 01 02 03 04 05 06 07 08 09 10 11 12 13 14 15 16 17 18 19 20 21 22 23" at bounding box center [1119, 362] width 34 height 30
type input "13:00"
click at [1156, 356] on select "00 01 02 03 04 05 06 07 08 09 10 11 12 13 14 15 16 17 18 19 20 21 22 23 24 25 2…" at bounding box center [1158, 362] width 34 height 30
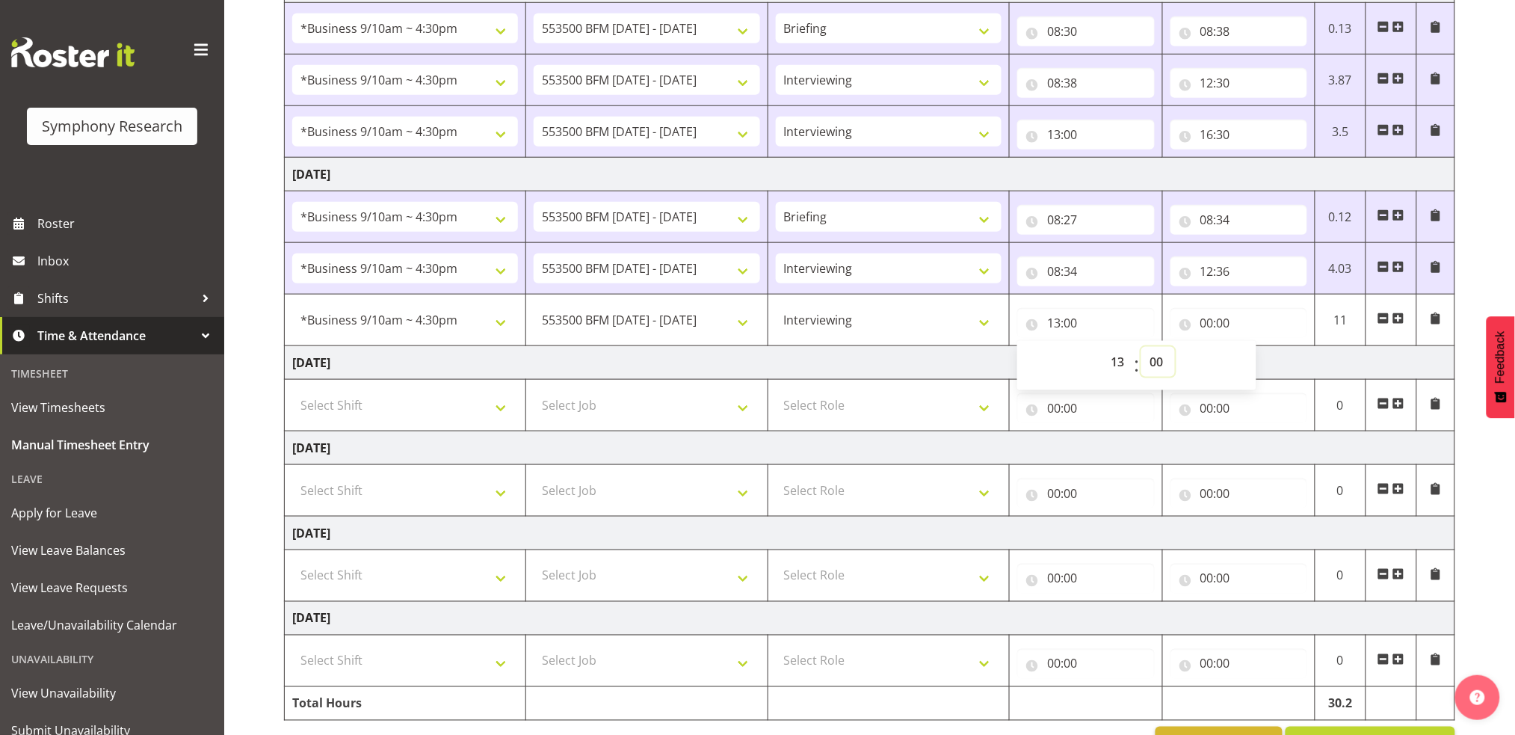
select select "6"
click at [1141, 347] on select "00 01 02 03 04 05 06 07 08 09 10 11 12 13 14 15 16 17 18 19 20 21 22 23 24 25 2…" at bounding box center [1158, 362] width 34 height 30
type input "13:06"
click at [1208, 320] on input "00:00" at bounding box center [1238, 323] width 137 height 30
click at [1263, 353] on select "00 01 02 03 04 05 06 07 08 09 10 11 12 13 14 15 16 17 18 19 20 21 22 23" at bounding box center [1273, 362] width 34 height 30
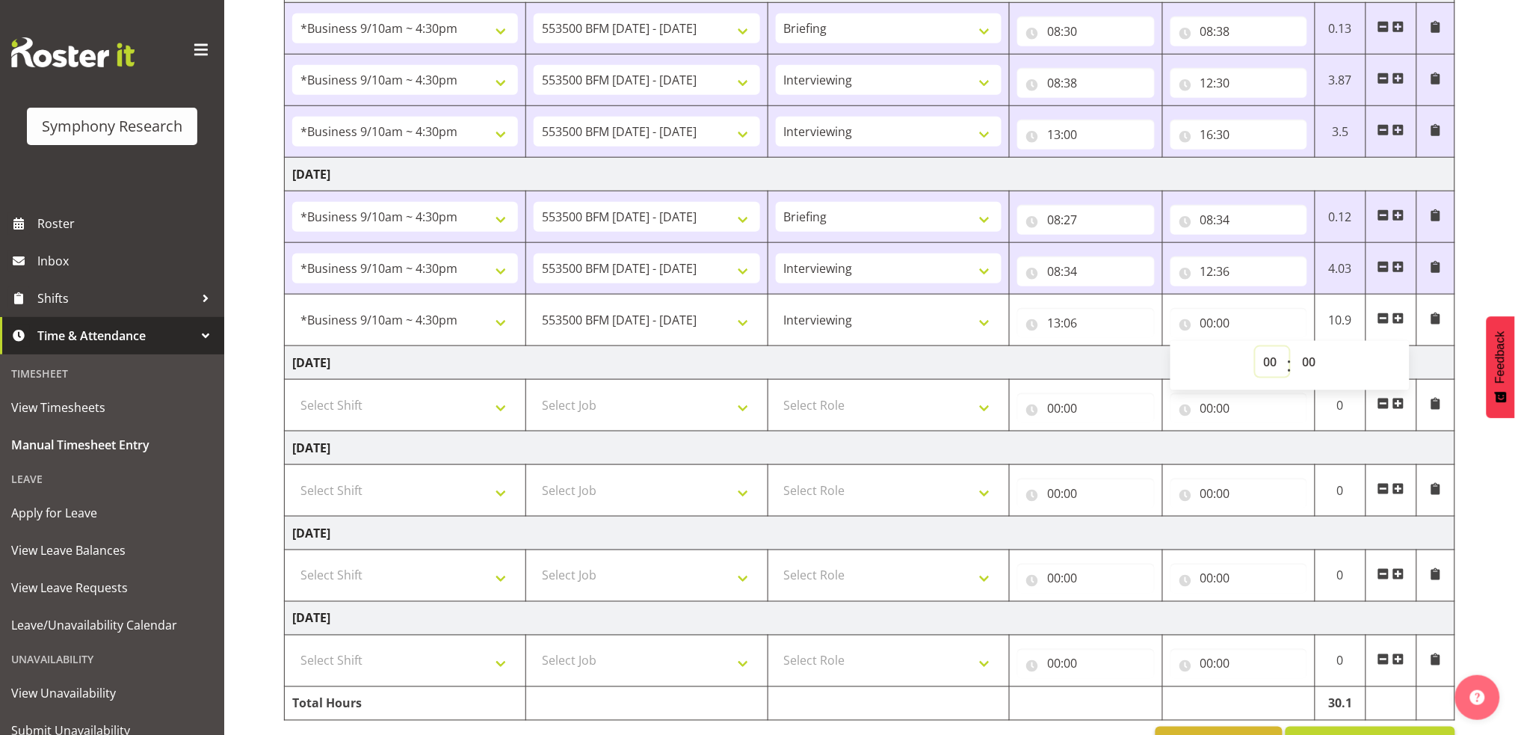
select select "17"
click at [1256, 347] on select "00 01 02 03 04 05 06 07 08 09 10 11 12 13 14 15 16 17 18 19 20 21 22 23" at bounding box center [1273, 362] width 34 height 30
type input "17:00"
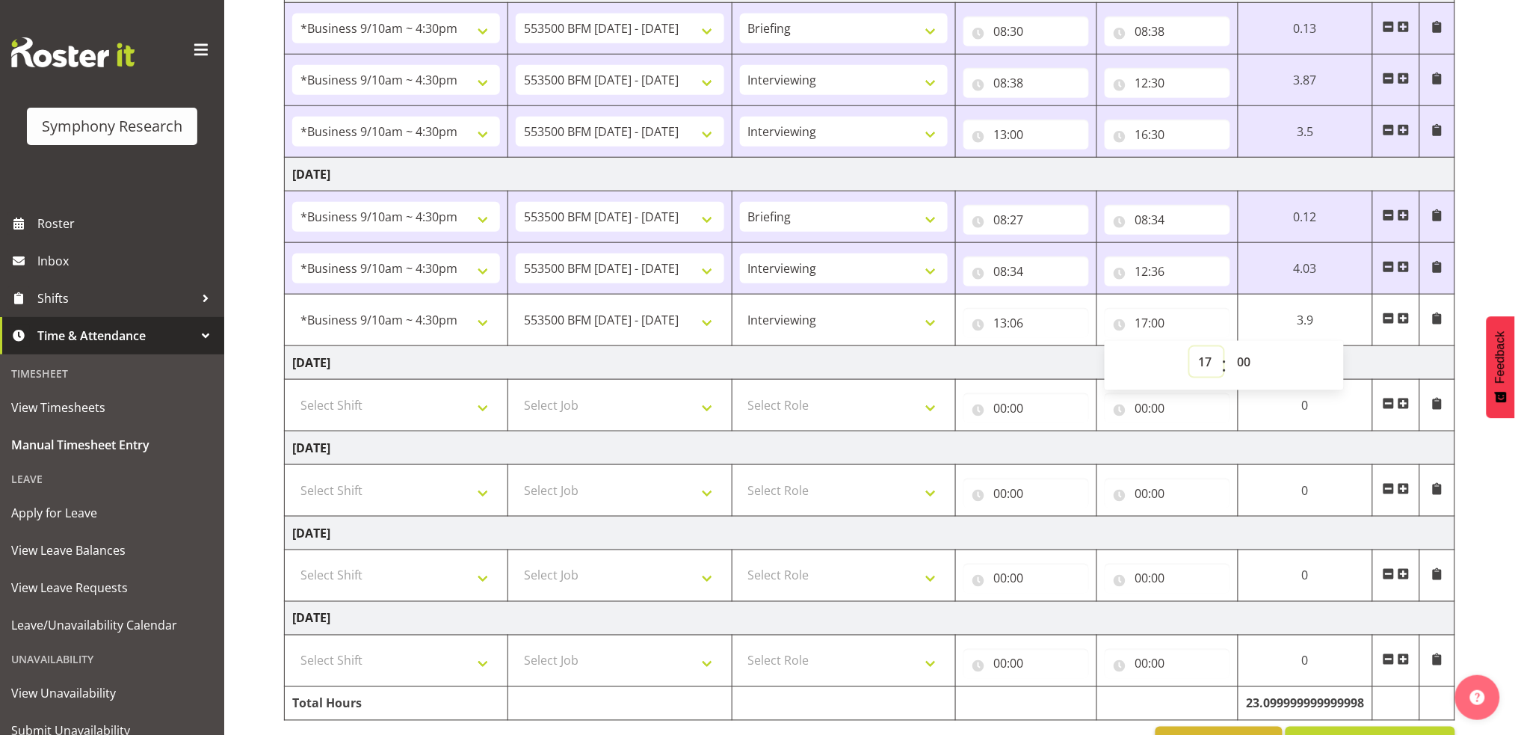
click at [1208, 360] on select "00 01 02 03 04 05 06 07 08 09 10 11 12 13 14 15 16 17 18 19 20 21 22 23" at bounding box center [1207, 362] width 34 height 30
select select "16"
click at [1190, 347] on select "00 01 02 03 04 05 06 07 08 09 10 11 12 13 14 15 16 17 18 19 20 21 22 23" at bounding box center [1207, 362] width 34 height 30
type input "16:00"
click at [1241, 357] on select "00 01 02 03 04 05 06 07 08 09 10 11 12 13 14 15 16 17 18 19 20 21 22 23 24 25 2…" at bounding box center [1246, 362] width 34 height 30
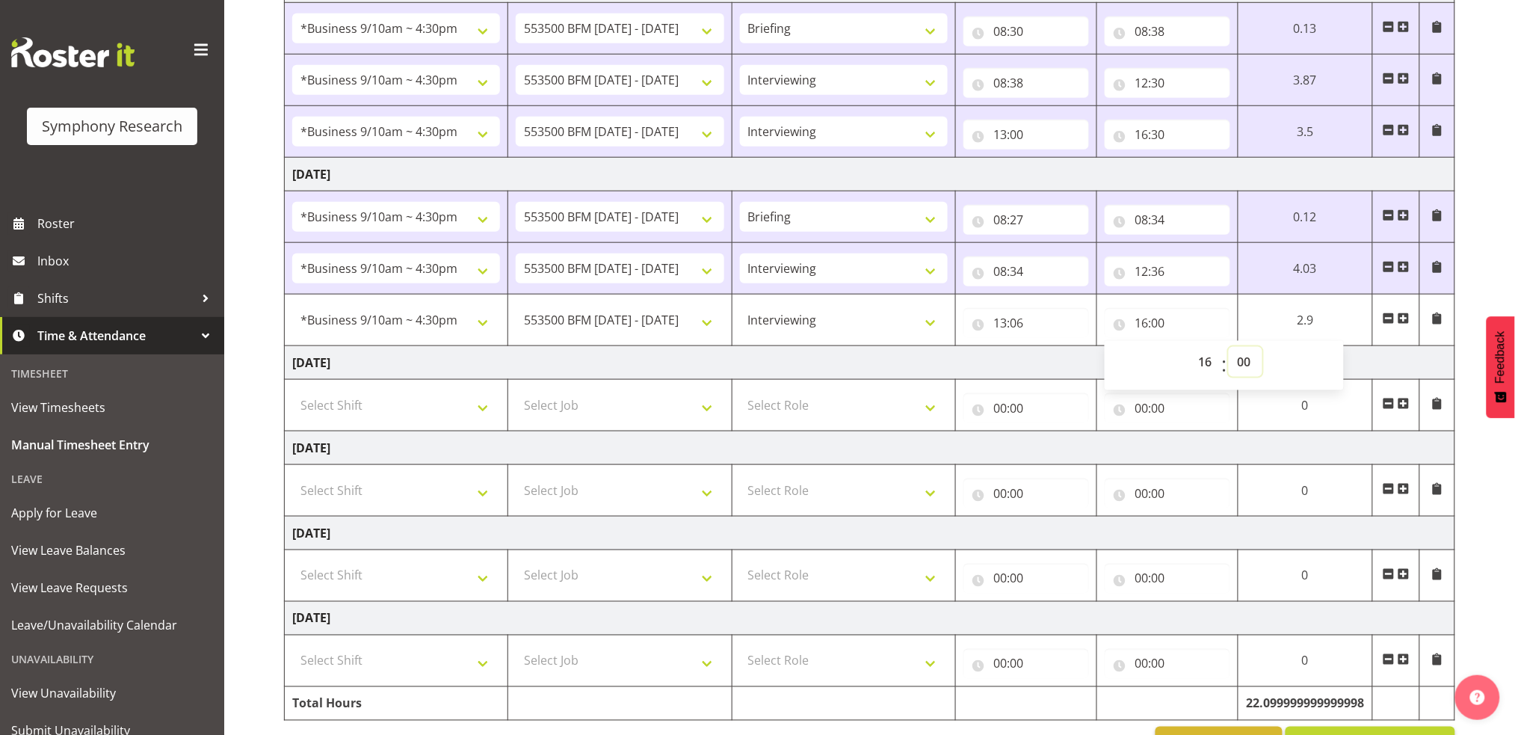
select select "30"
click at [1229, 347] on select "00 01 02 03 04 05 06 07 08 09 10 11 12 13 14 15 16 17 18 19 20 21 22 23 24 25 2…" at bounding box center [1246, 362] width 34 height 30
type input "16:30"
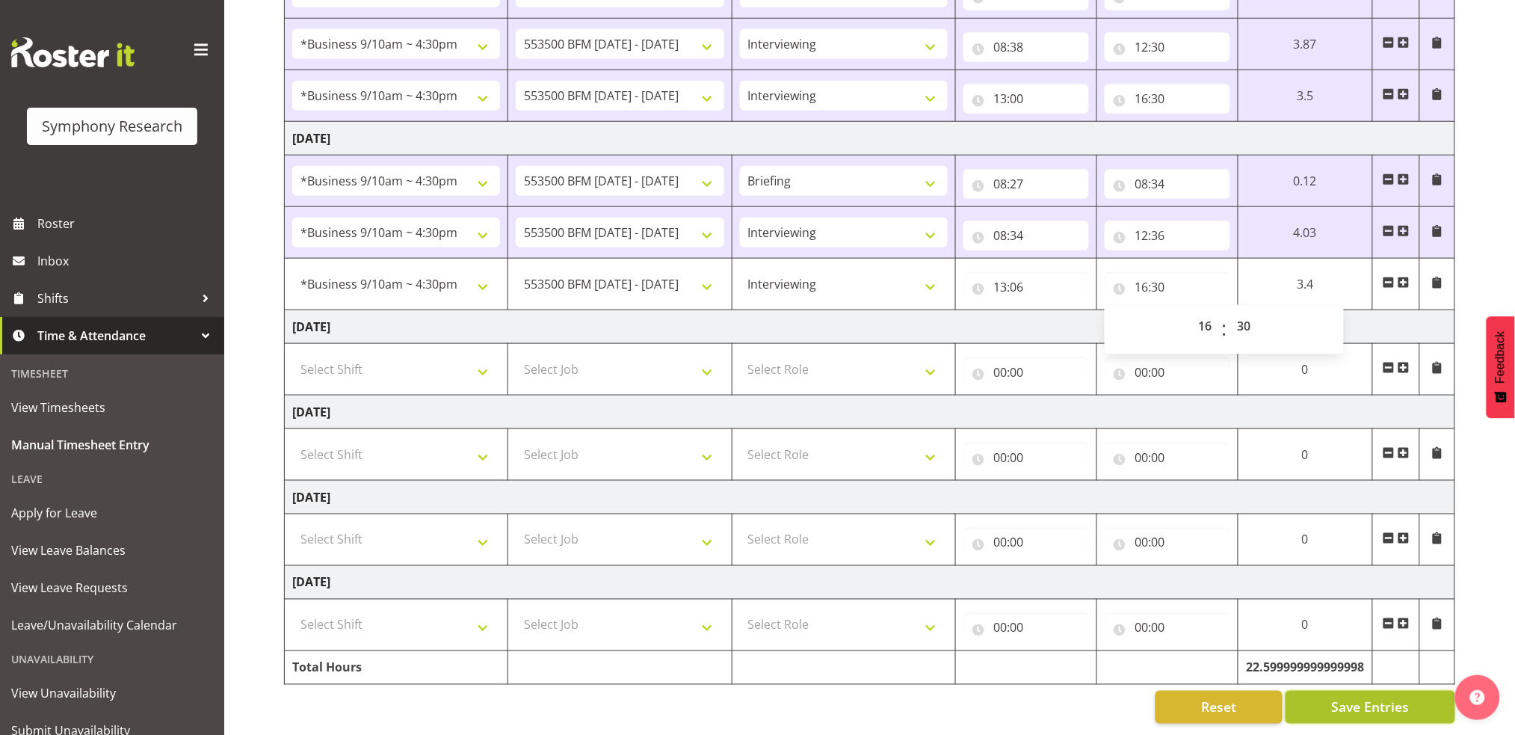
click at [1365, 697] on span "Save Entries" at bounding box center [1370, 706] width 78 height 19
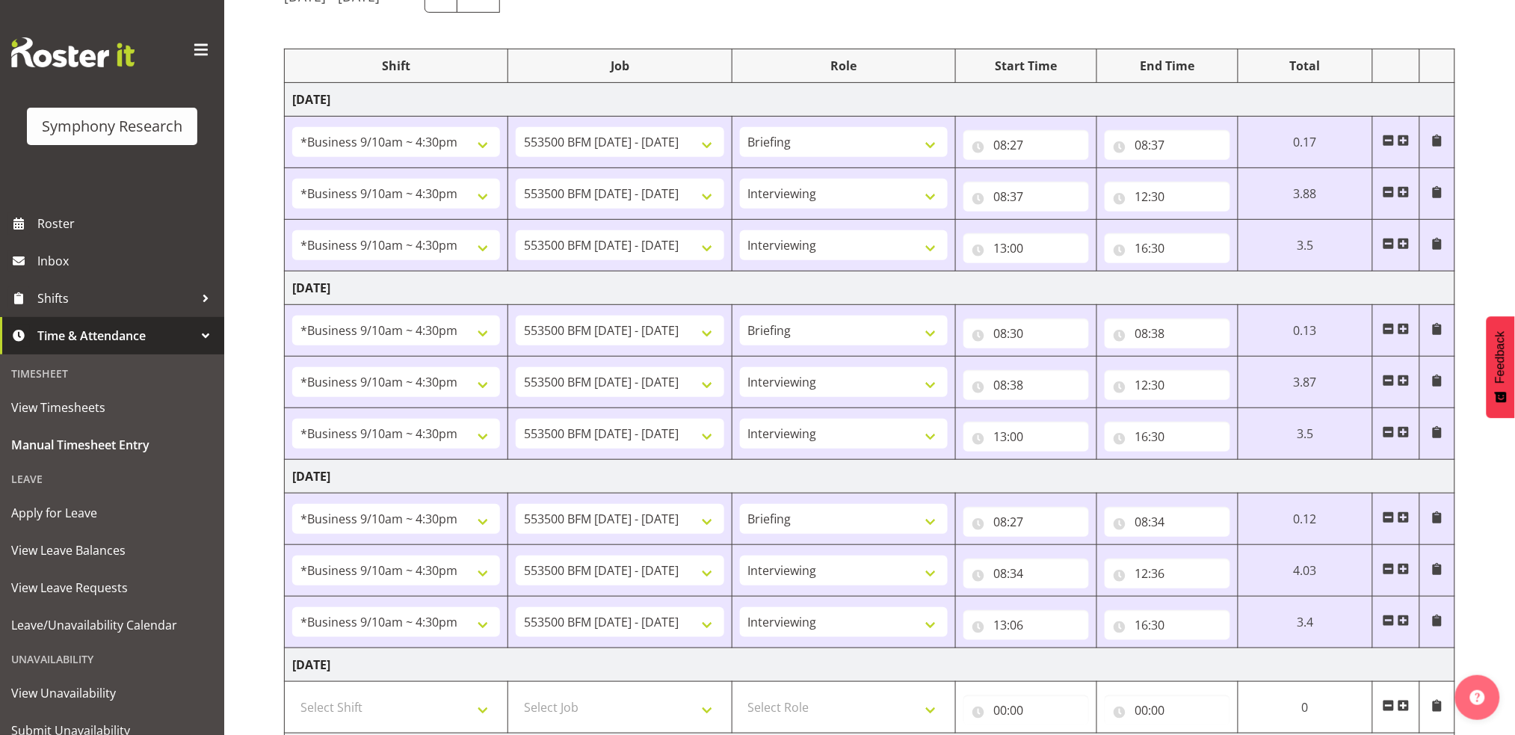
scroll to position [0, 0]
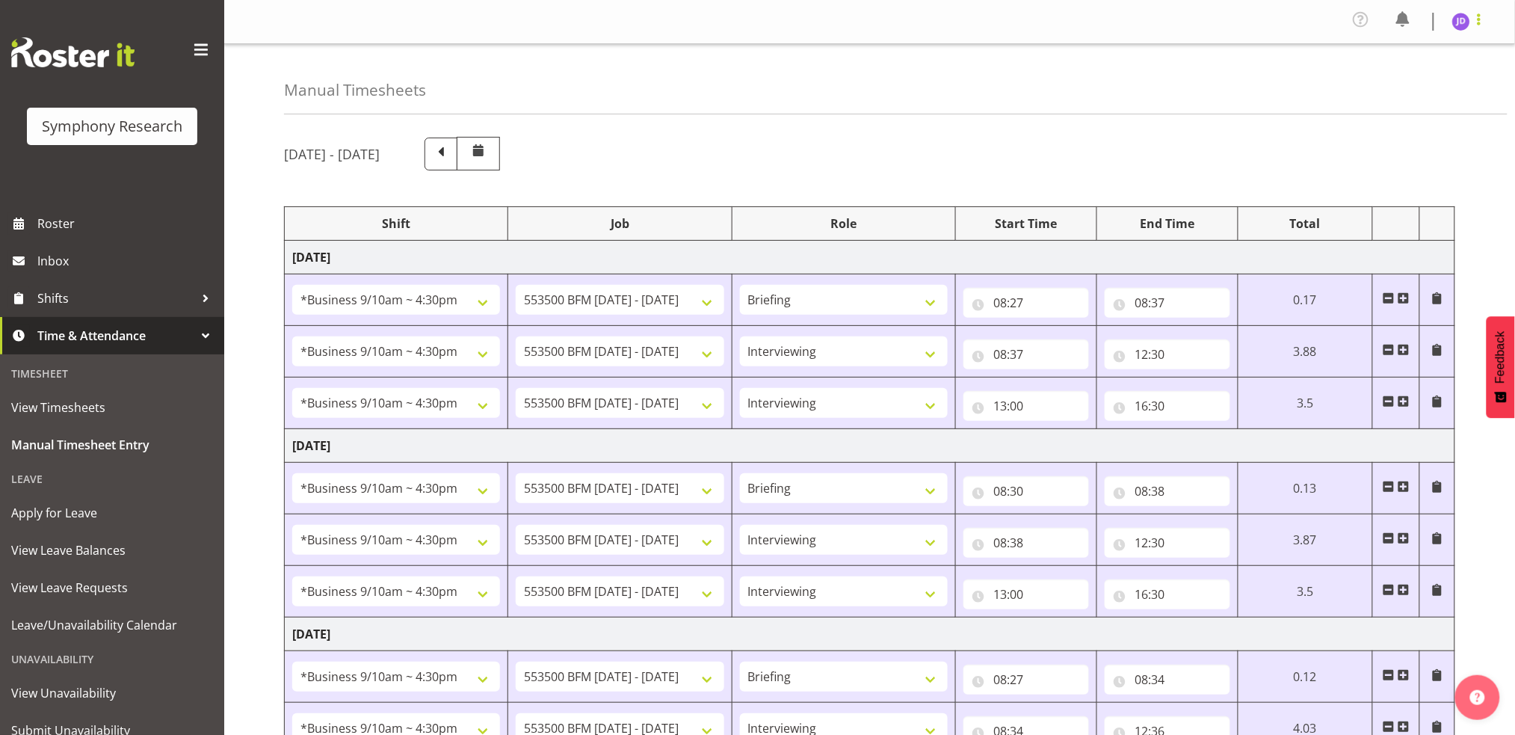
click at [1478, 27] on span at bounding box center [1479, 19] width 18 height 18
click at [1408, 81] on link "Log Out" at bounding box center [1415, 82] width 143 height 27
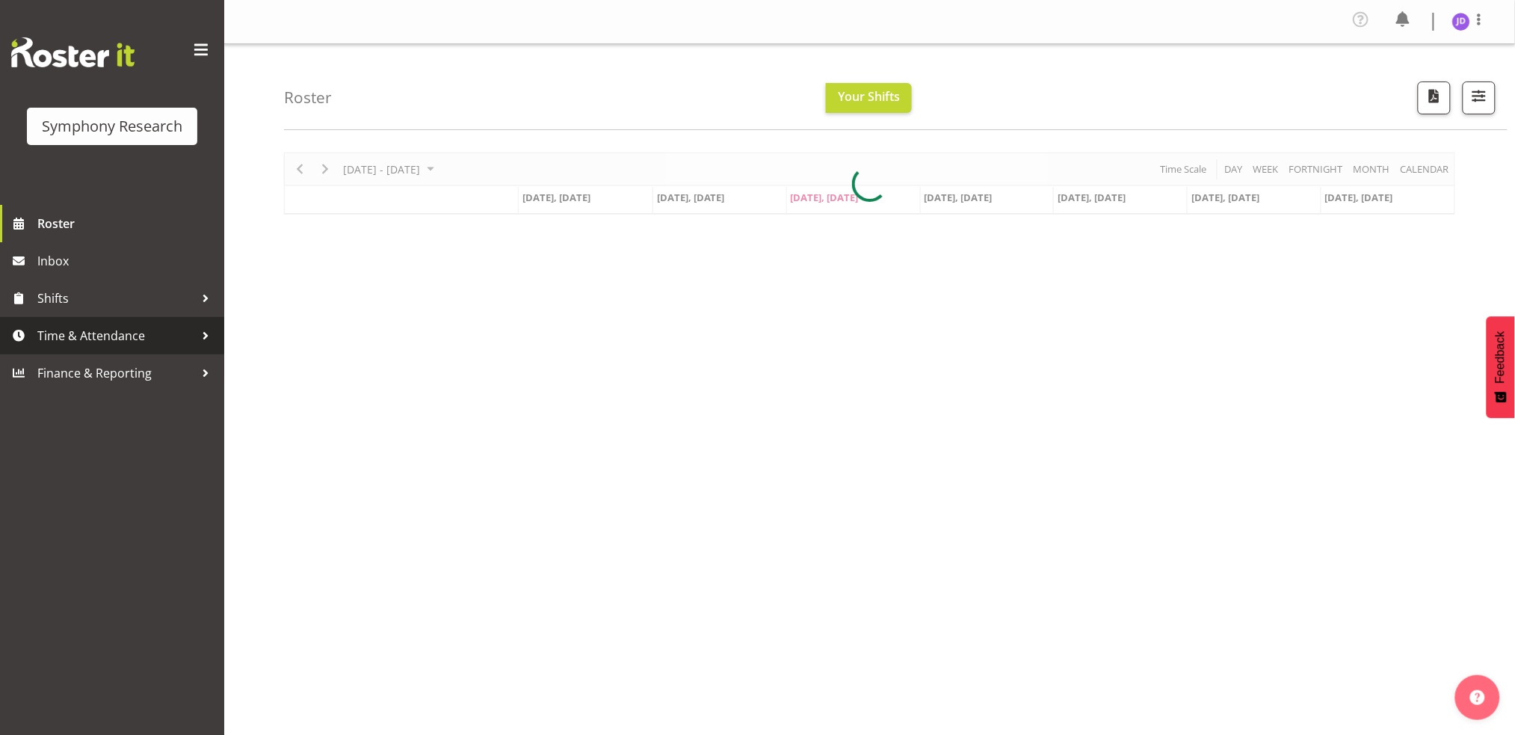
click at [98, 336] on span "Time & Attendance" at bounding box center [115, 335] width 157 height 22
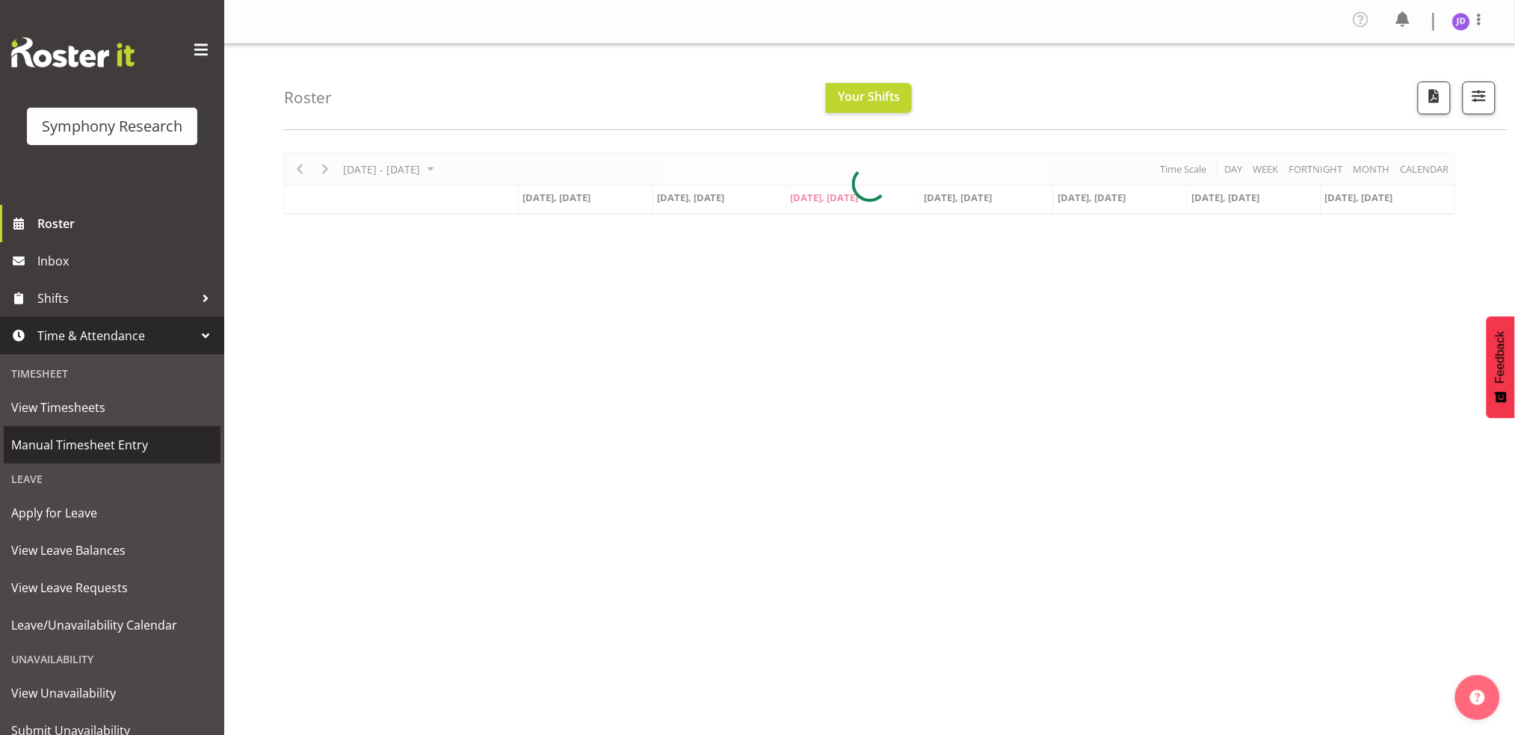
click at [64, 447] on span "Manual Timesheet Entry" at bounding box center [112, 444] width 202 height 22
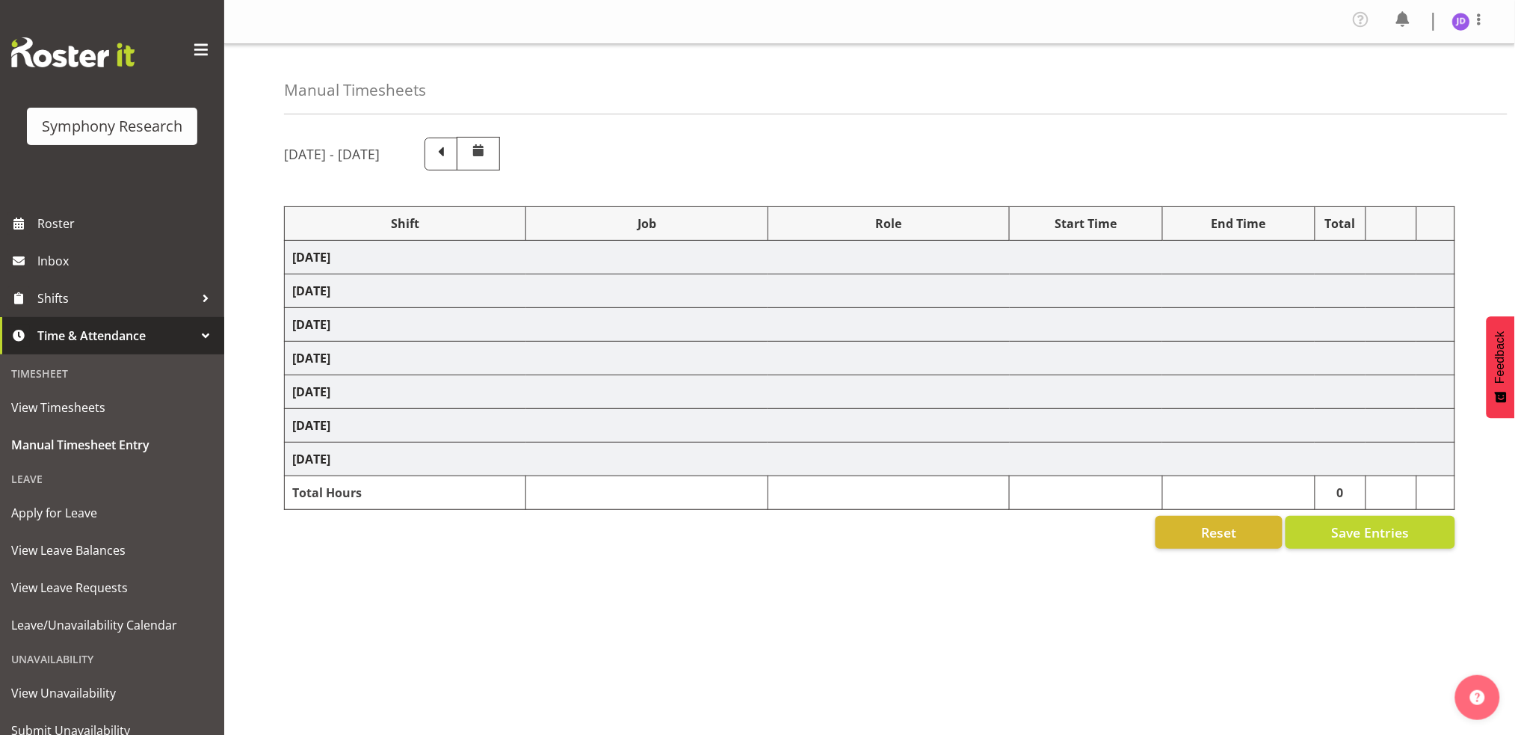
select select "26078"
select select "10242"
select select "26078"
select select "10242"
select select "47"
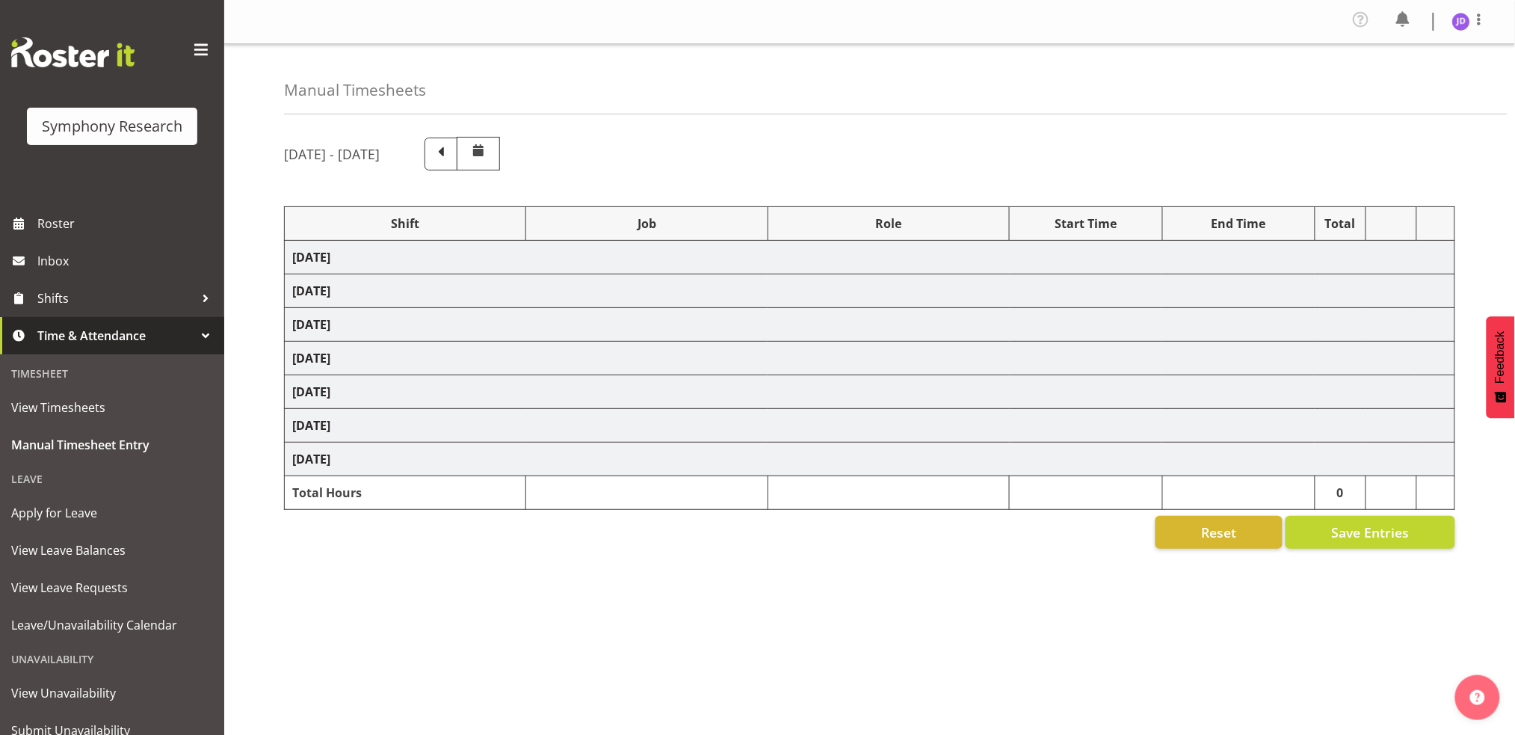
select select "26078"
select select "10242"
select select "47"
select select "26078"
select select "10242"
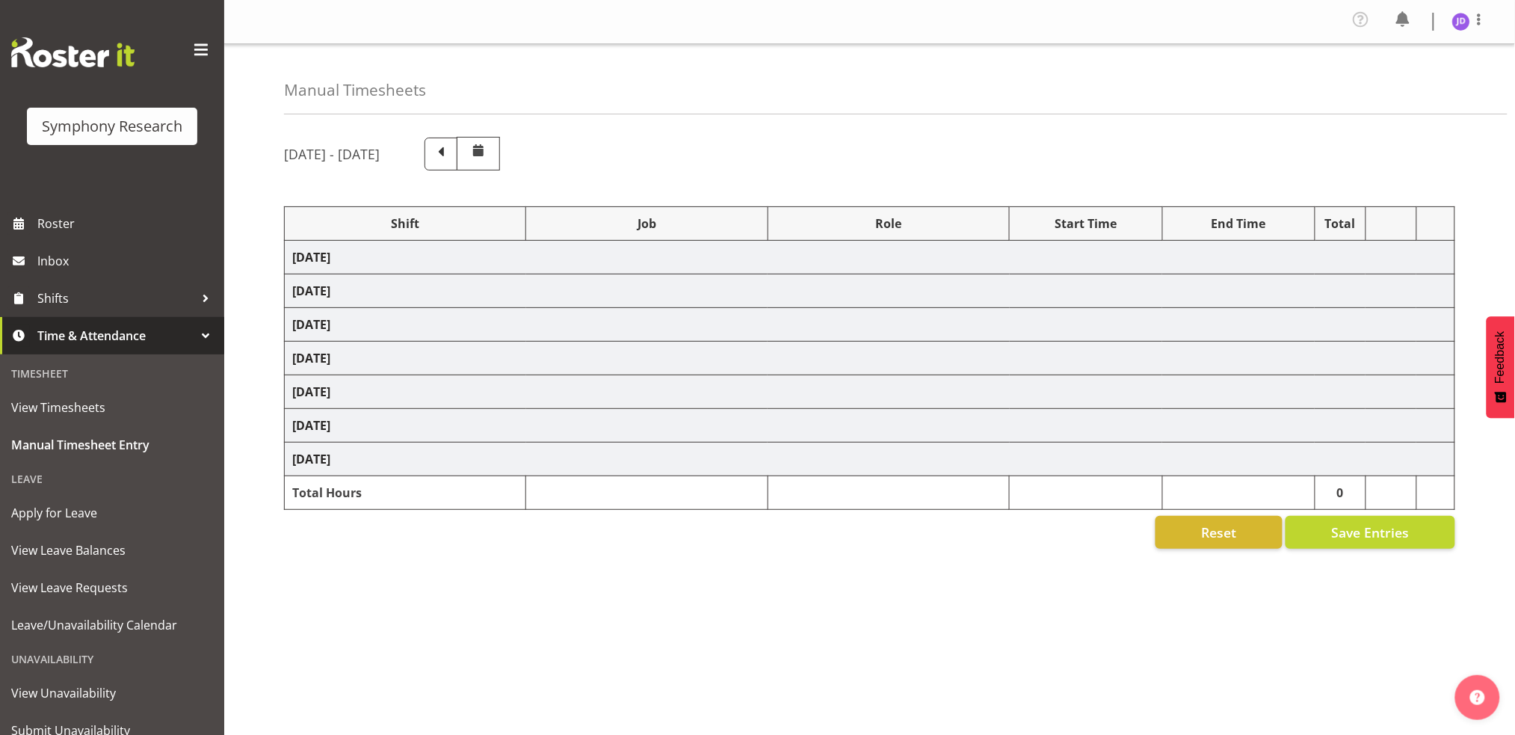
select select "26078"
select select "10242"
select select "47"
select select "26078"
select select "10242"
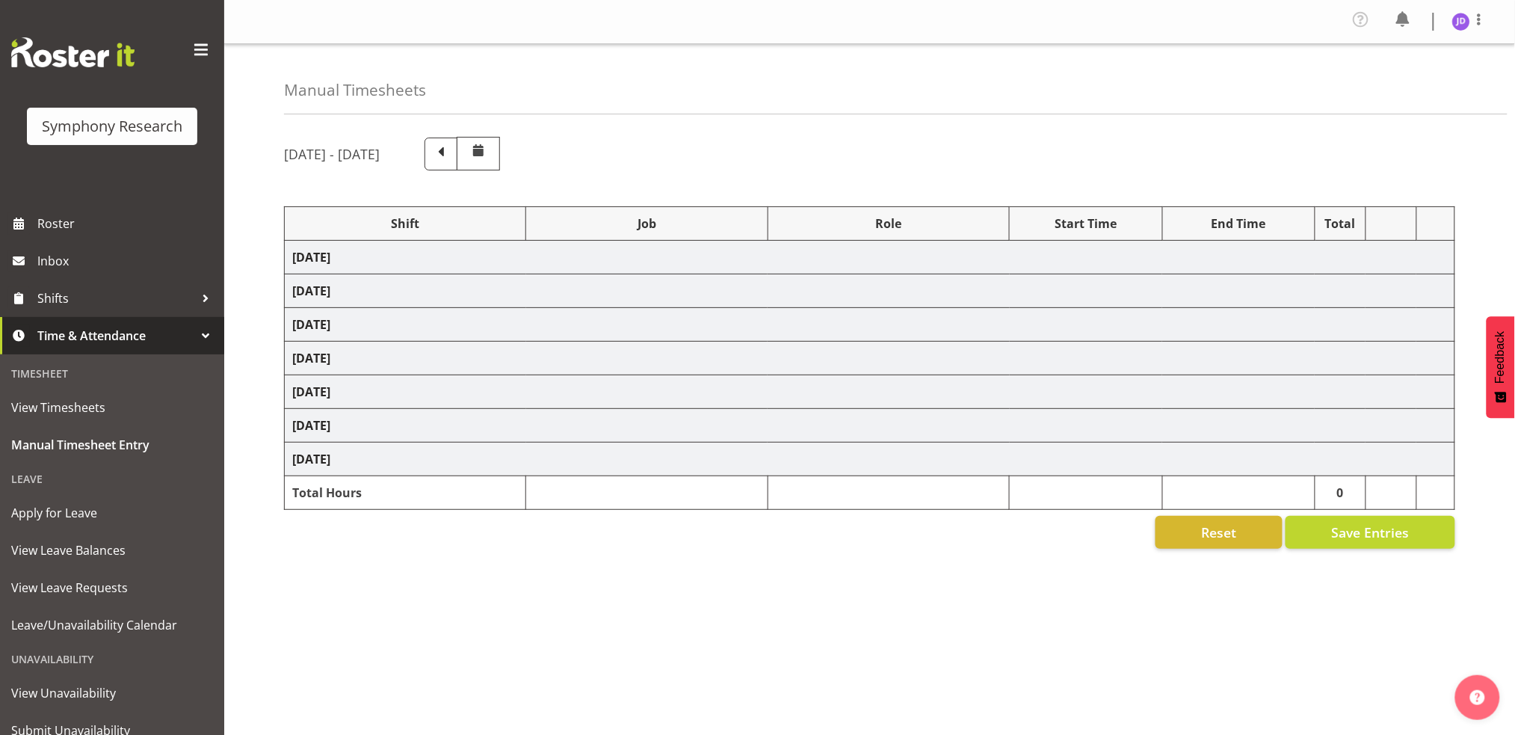
select select "47"
select select "26078"
select select "10242"
select select "26078"
select select "10242"
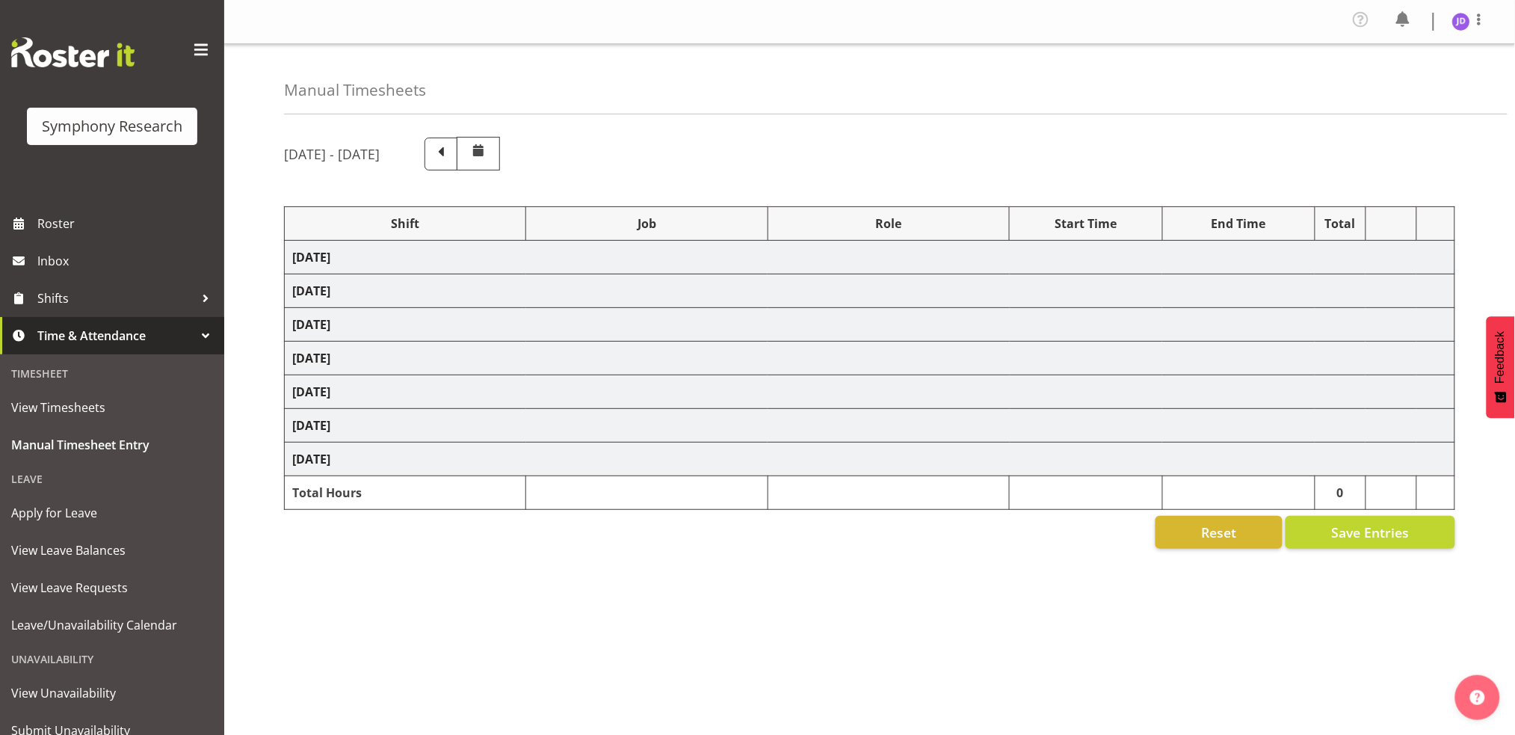
select select "47"
select select "26078"
select select "10242"
select select "47"
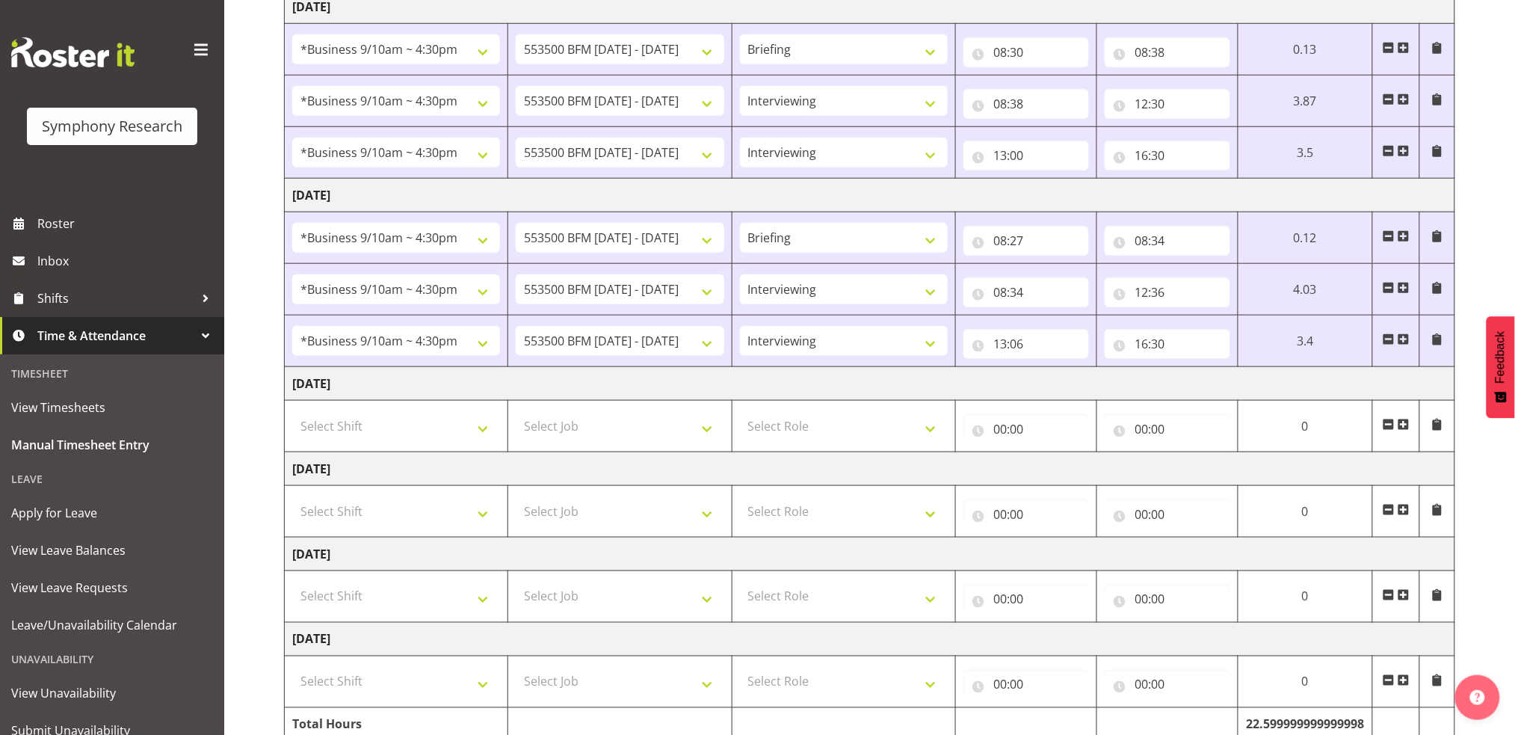
scroll to position [511, 0]
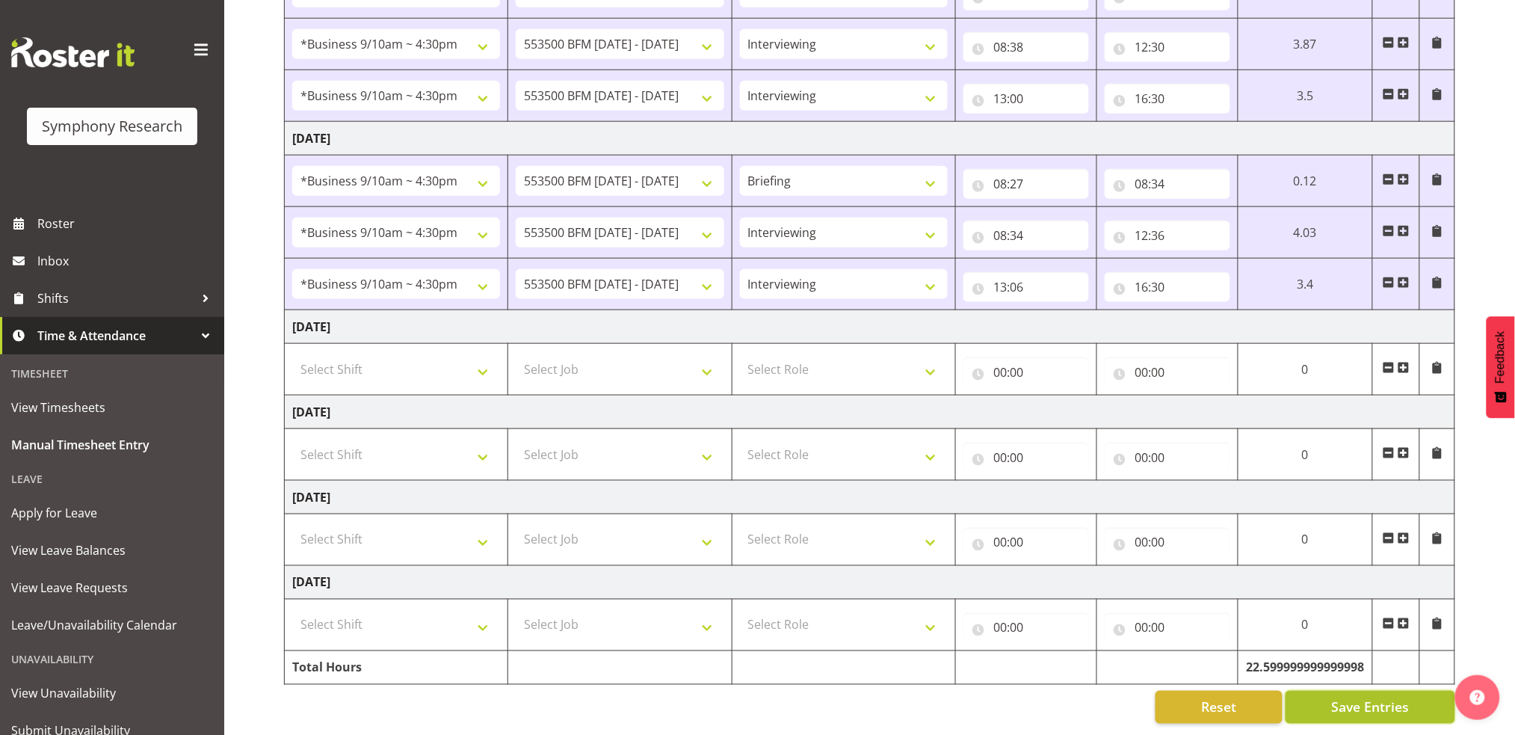
click at [1399, 697] on span "Save Entries" at bounding box center [1370, 706] width 78 height 19
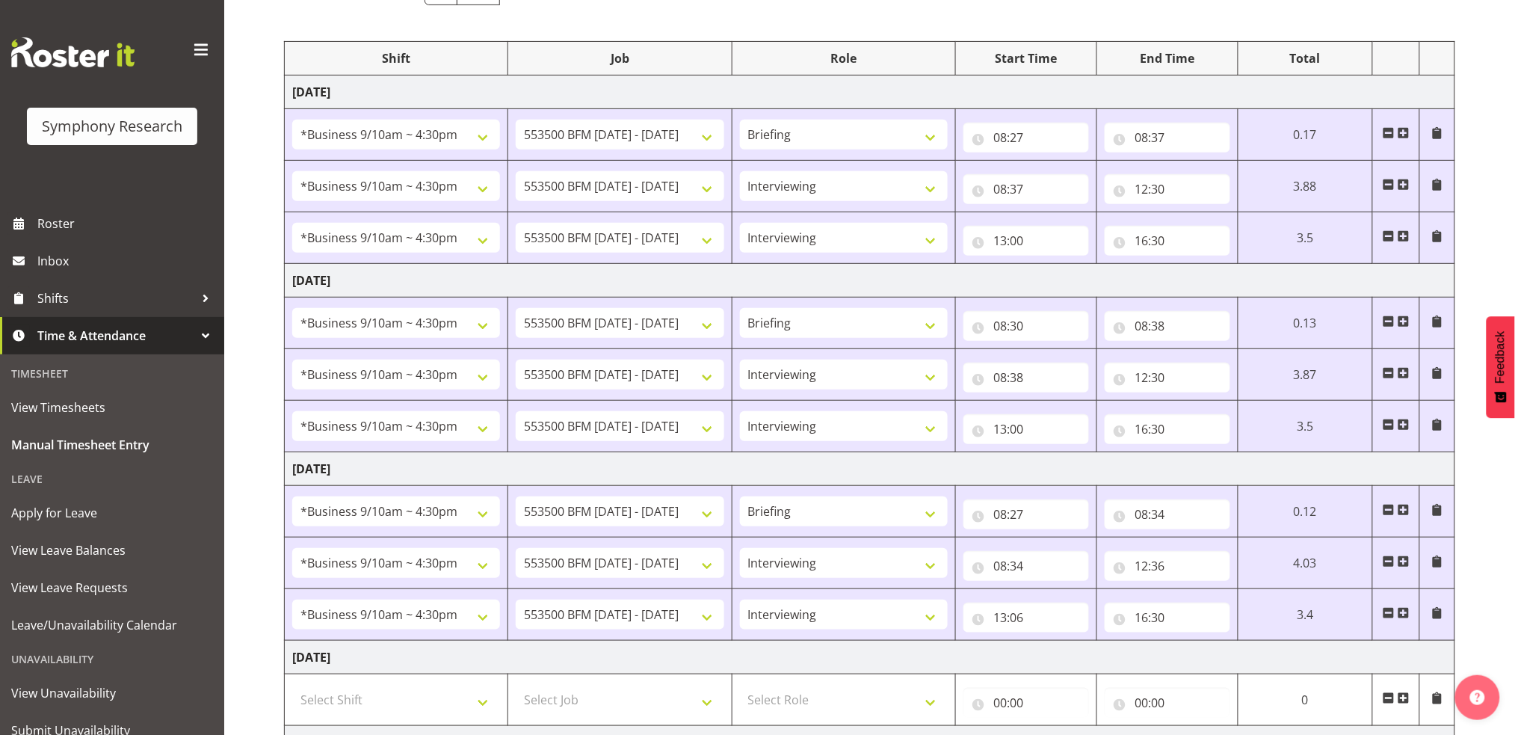
scroll to position [0, 0]
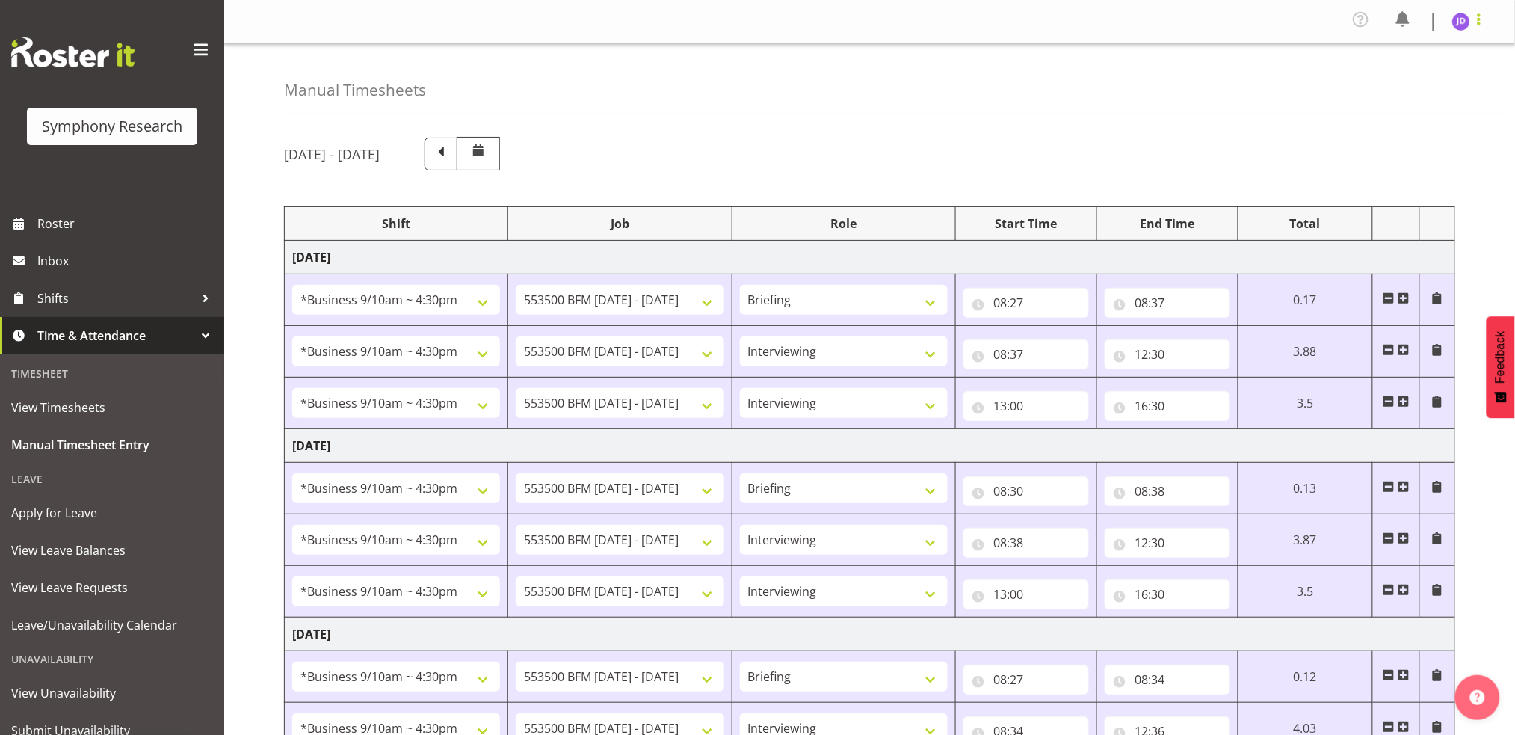
click at [1480, 21] on span at bounding box center [1479, 19] width 18 height 18
click at [1380, 83] on link "Log Out" at bounding box center [1415, 82] width 143 height 27
